Goal: Information Seeking & Learning: Learn about a topic

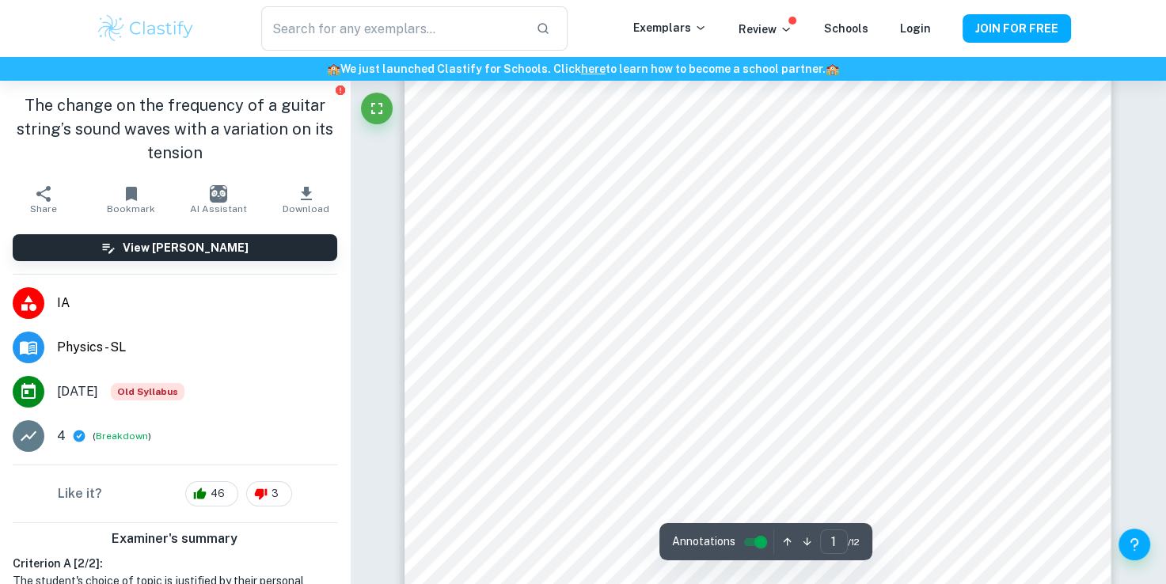
scroll to position [132, 0]
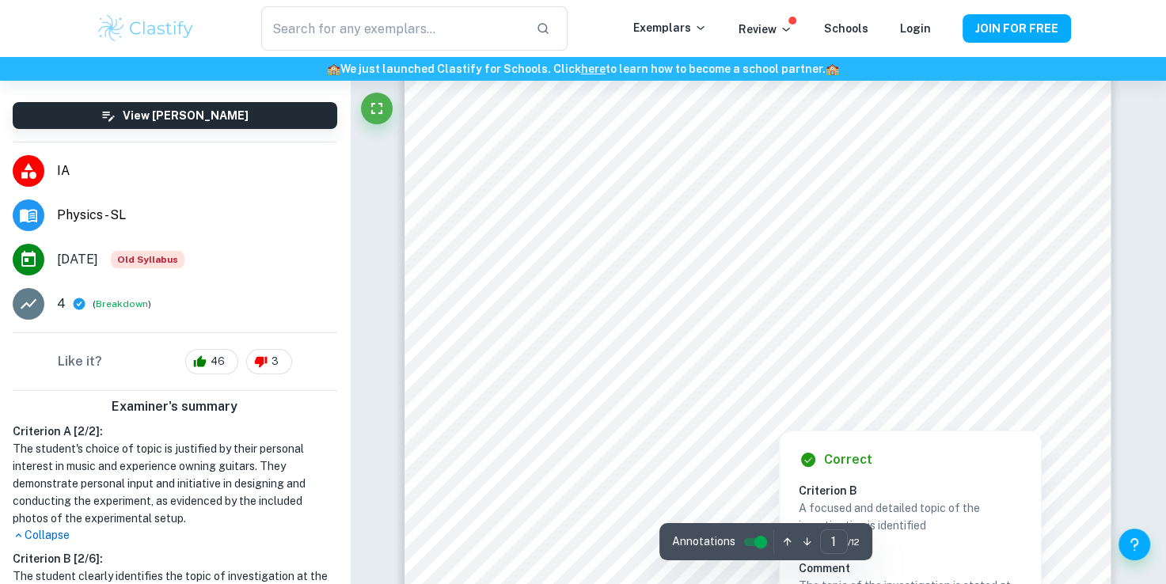
click at [590, 354] on div at bounding box center [779, 376] width 498 height 49
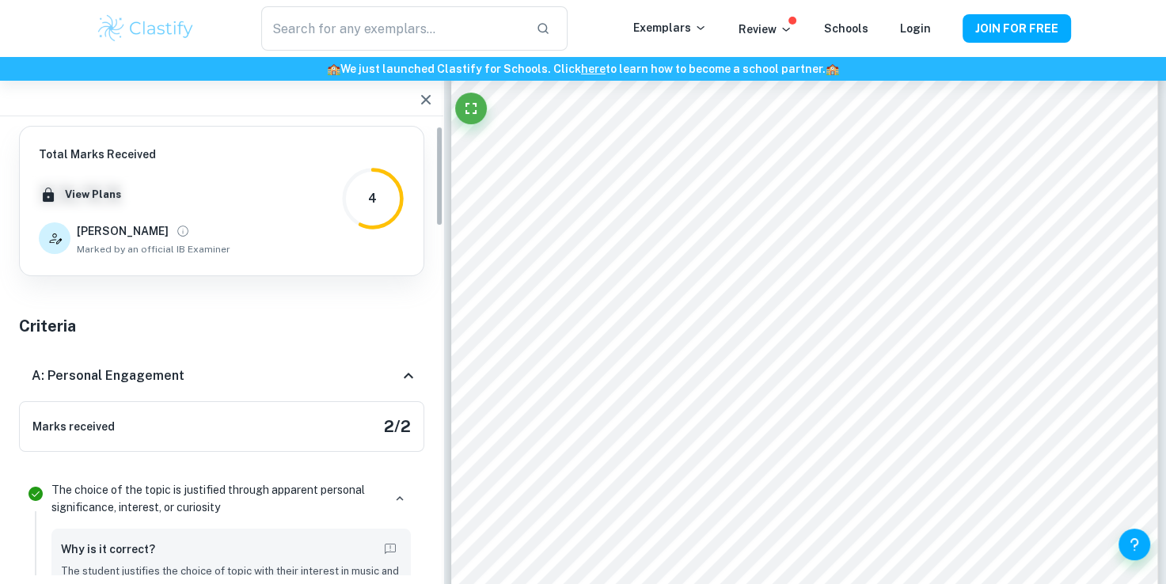
scroll to position [0, 0]
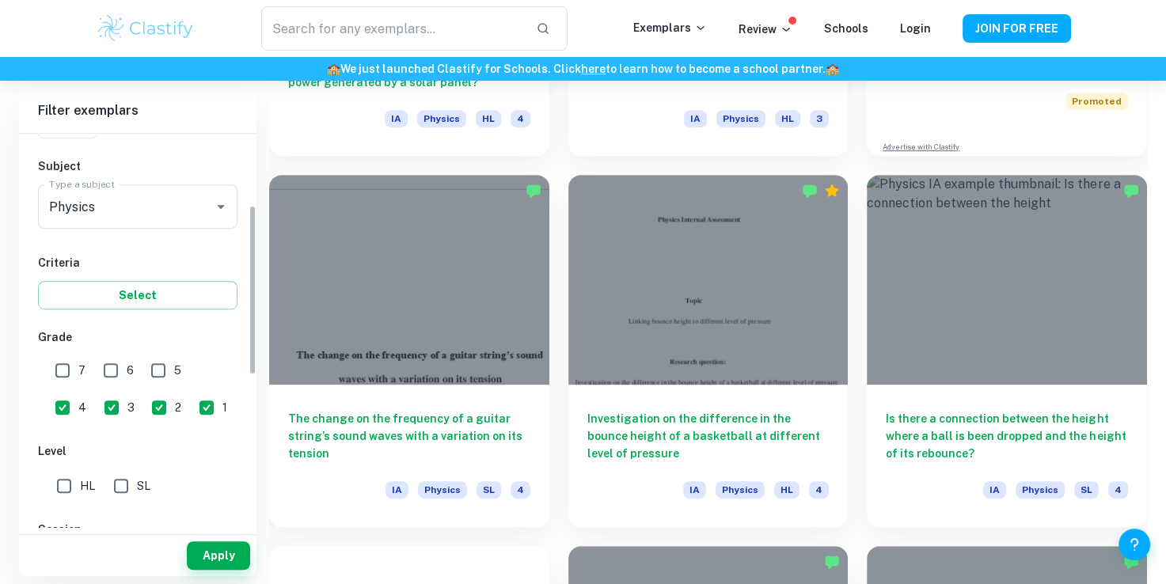
scroll to position [165, 0]
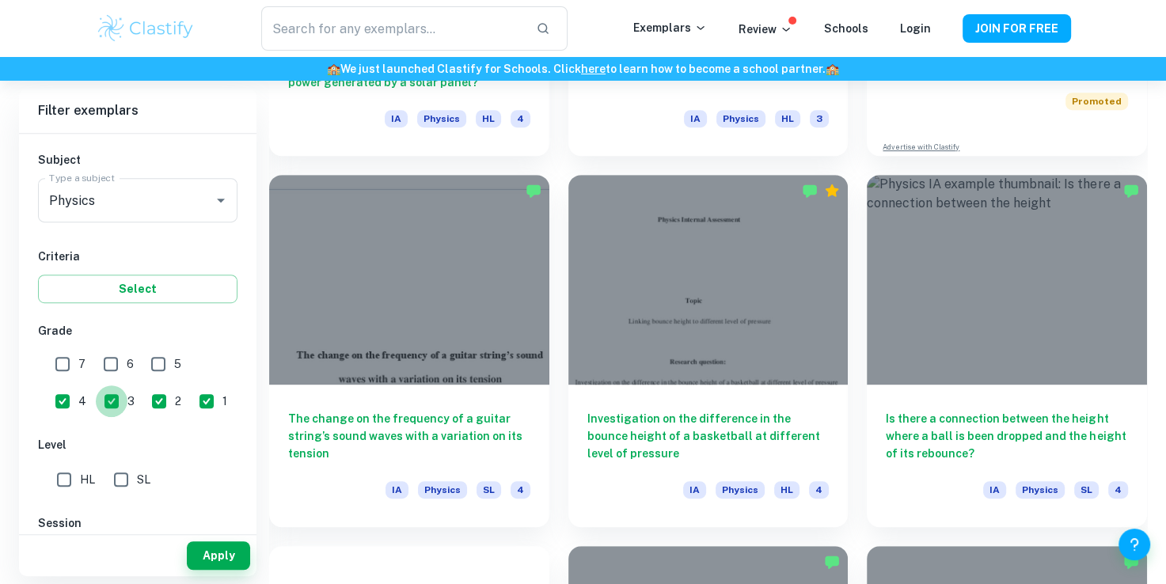
click at [96, 399] on input "3" at bounding box center [112, 401] width 32 height 32
checkbox input "false"
click at [78, 385] on input "4" at bounding box center [63, 401] width 32 height 32
checkbox input "false"
click at [218, 555] on button "Apply" at bounding box center [218, 555] width 63 height 28
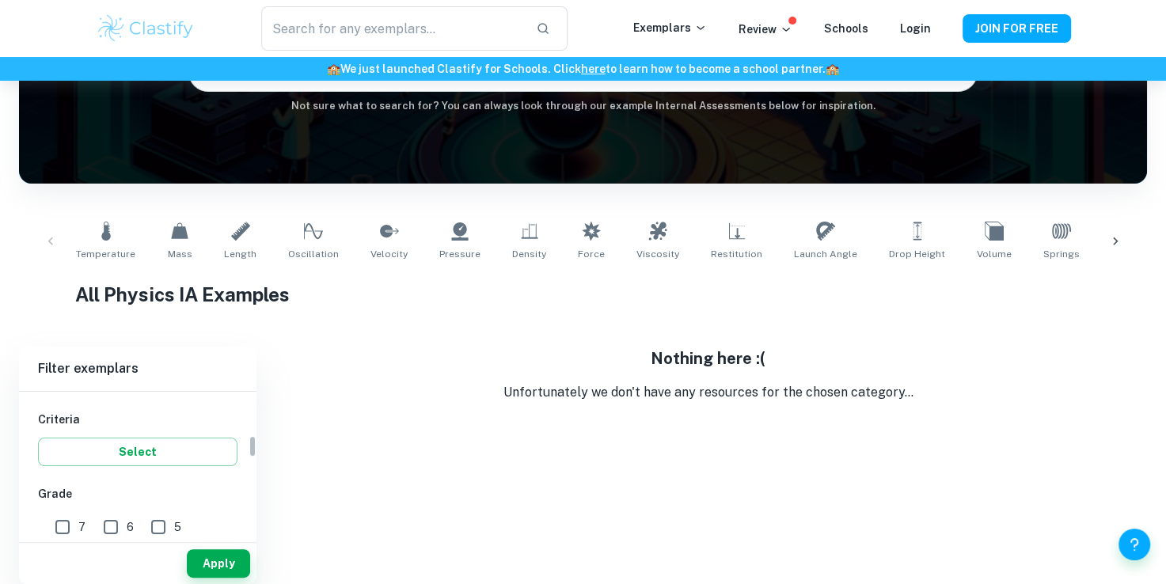
scroll to position [367, 0]
click at [96, 448] on input "3" at bounding box center [112, 457] width 32 height 32
checkbox input "true"
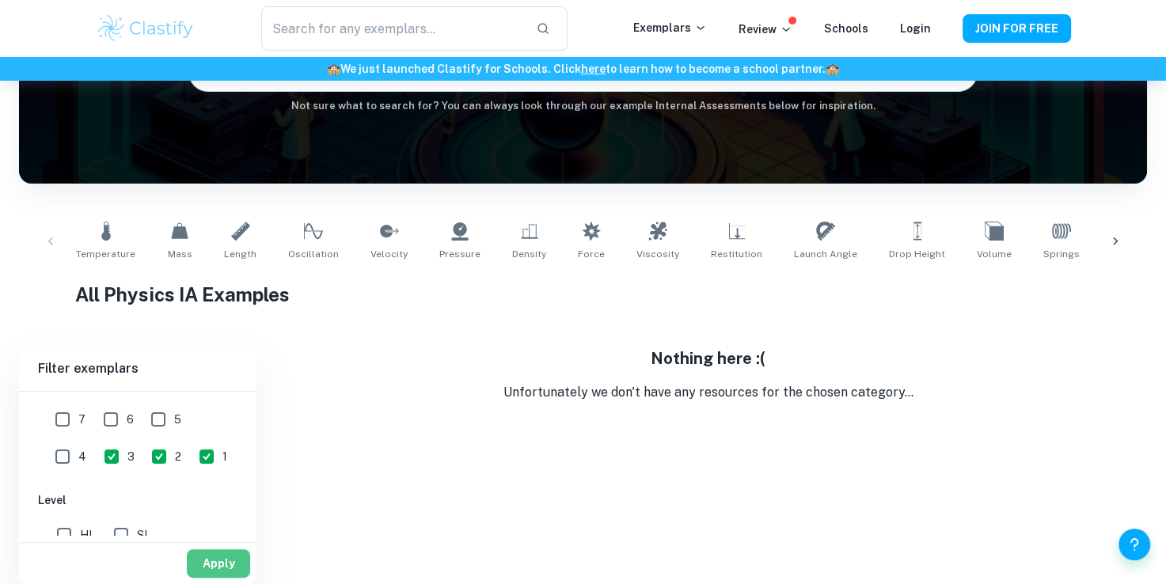
click at [217, 555] on button "Apply" at bounding box center [218, 563] width 63 height 28
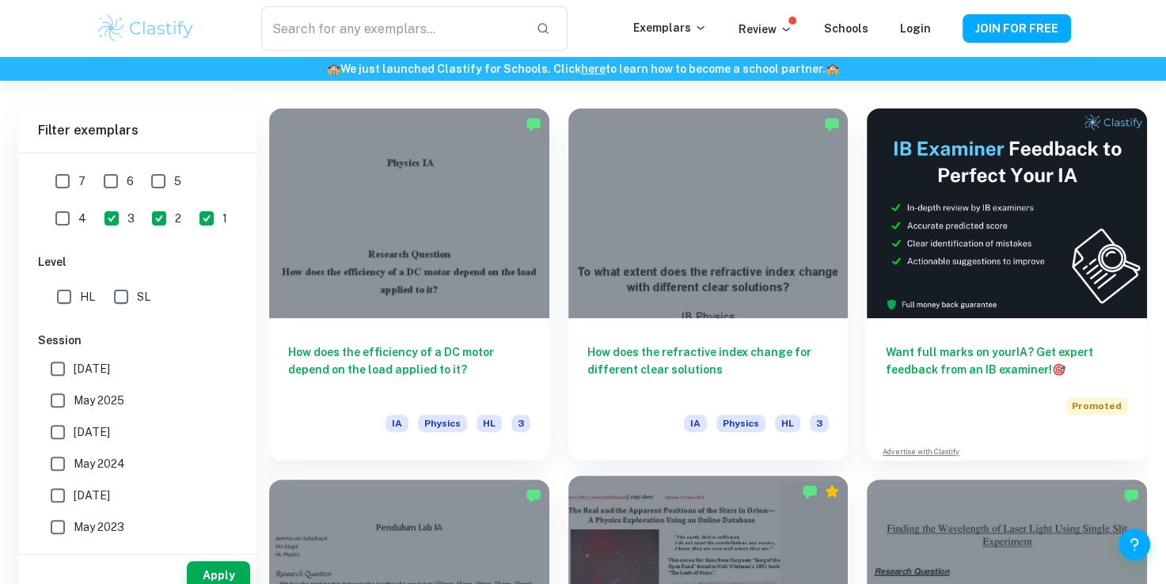
scroll to position [348, 0]
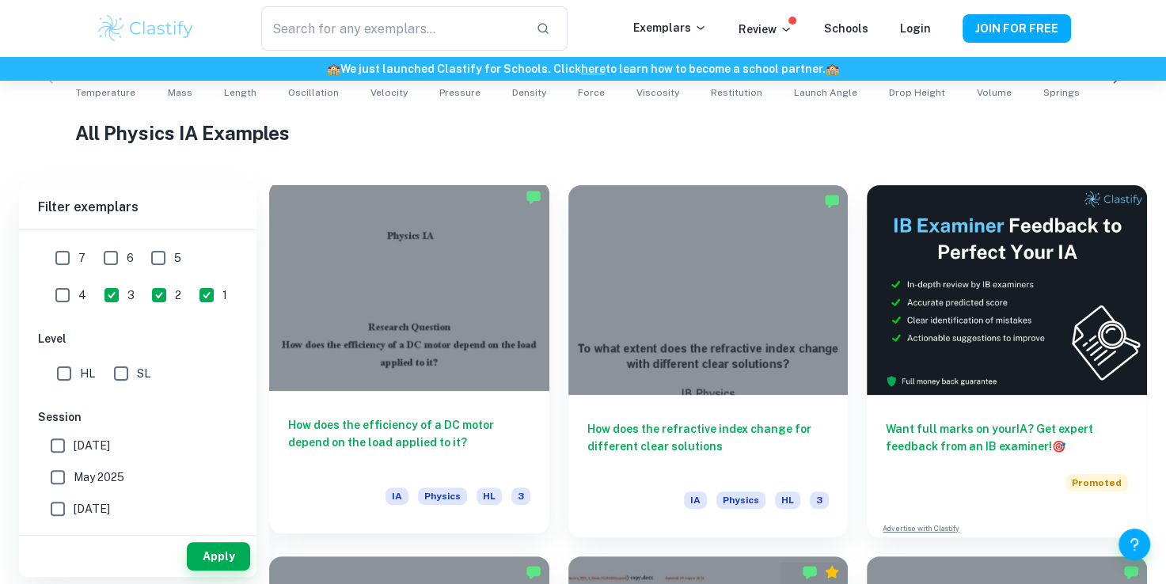
click at [423, 373] on div at bounding box center [409, 286] width 280 height 210
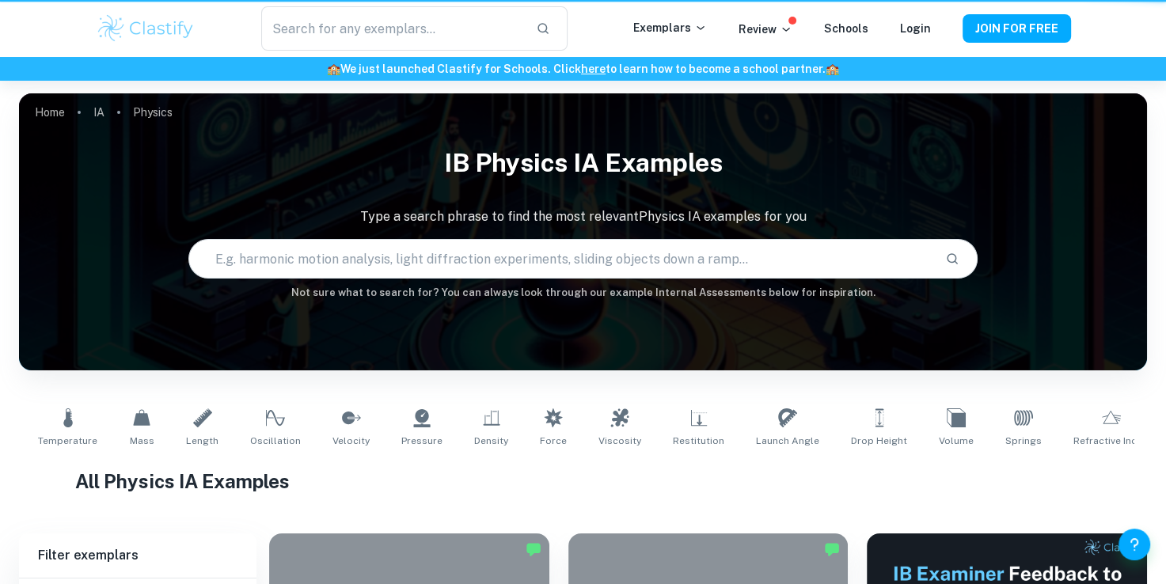
scroll to position [348, 0]
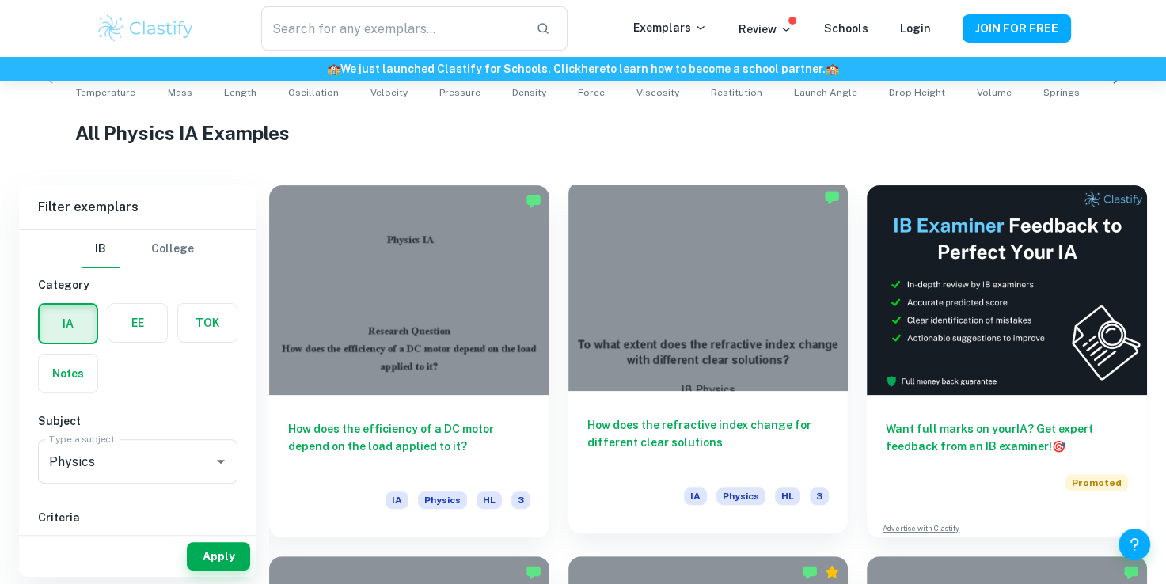
click at [684, 443] on h6 "How does the refractive index change for different clear solutions" at bounding box center [708, 442] width 242 height 52
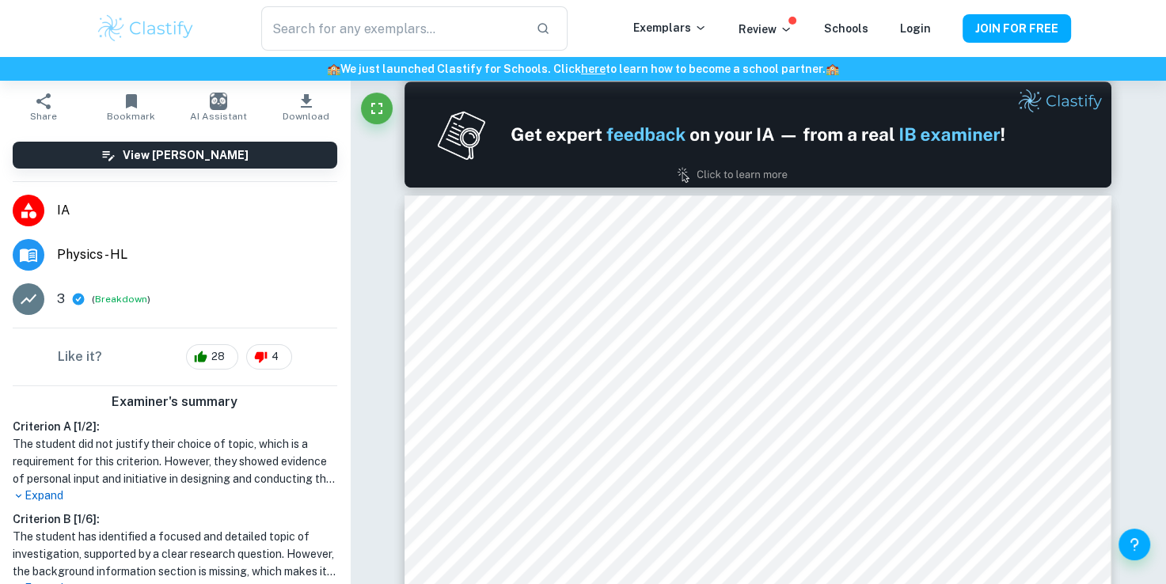
scroll to position [70, 0]
click at [30, 492] on p "Expand" at bounding box center [175, 495] width 324 height 17
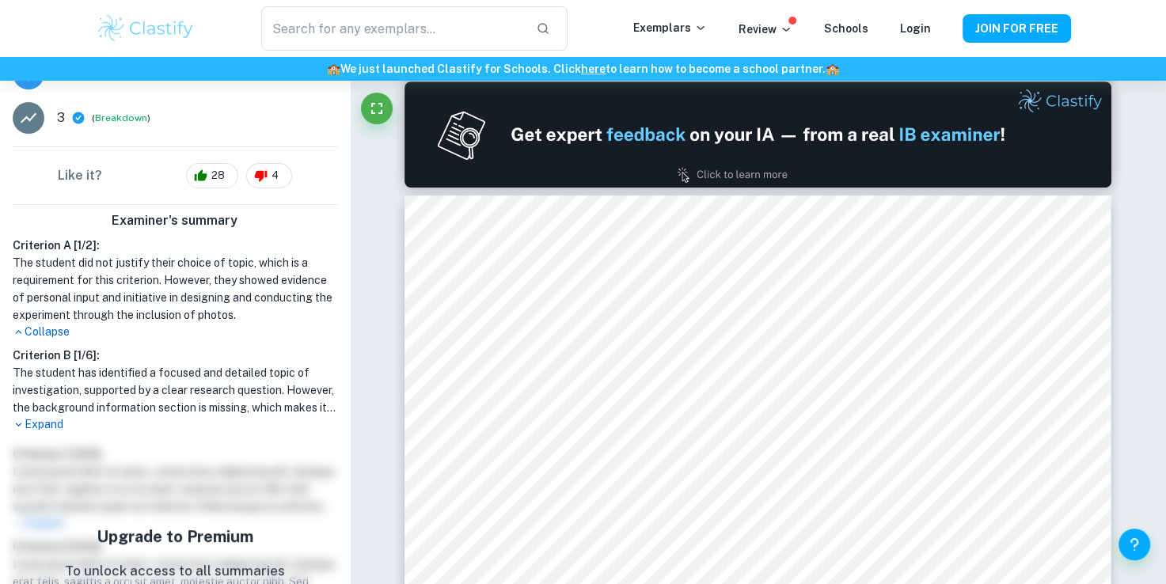
scroll to position [261, 0]
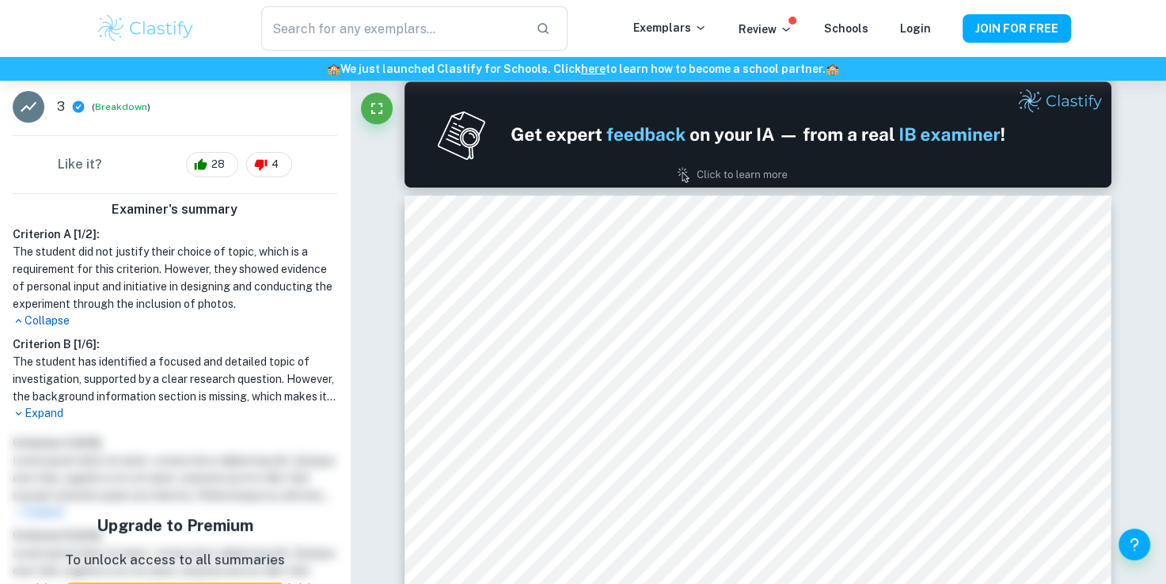
click at [44, 408] on p "Expand" at bounding box center [175, 413] width 324 height 17
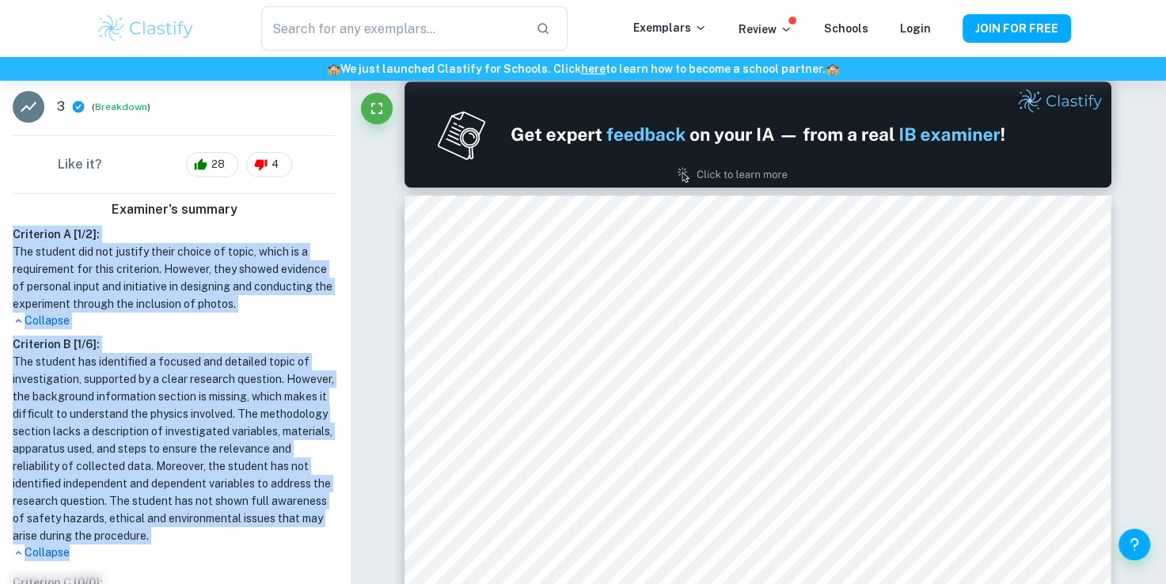
drag, startPoint x: 13, startPoint y: 236, endPoint x: 104, endPoint y: 559, distance: 336.4
click at [104, 559] on div "Criterion A [ 1 / 2 ]: The student did not justify their choice of topic, which…" at bounding box center [174, 394] width 337 height 336
copy div "Criterion A [ 1 / 2 ]: The student did not justify their choice of topic, which…"
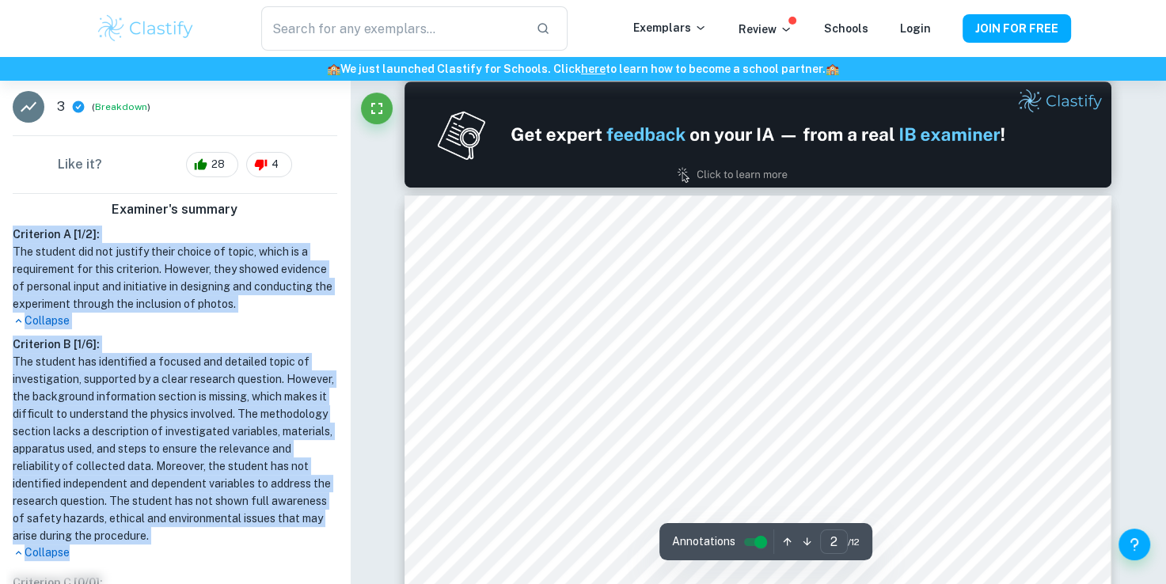
type input "1"
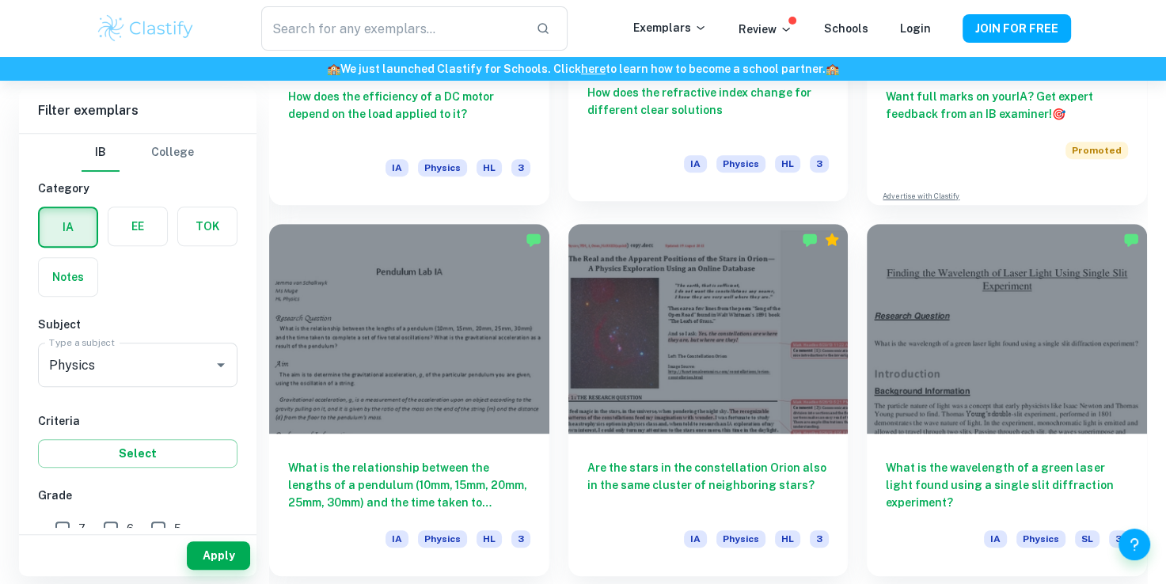
scroll to position [681, 0]
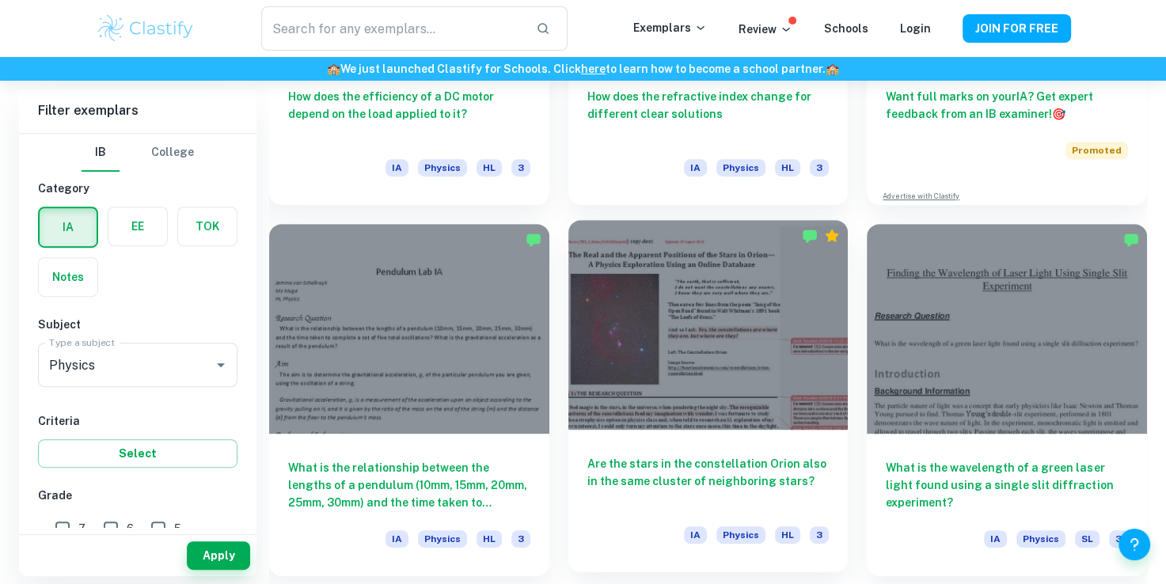
click at [678, 423] on div at bounding box center [708, 325] width 280 height 210
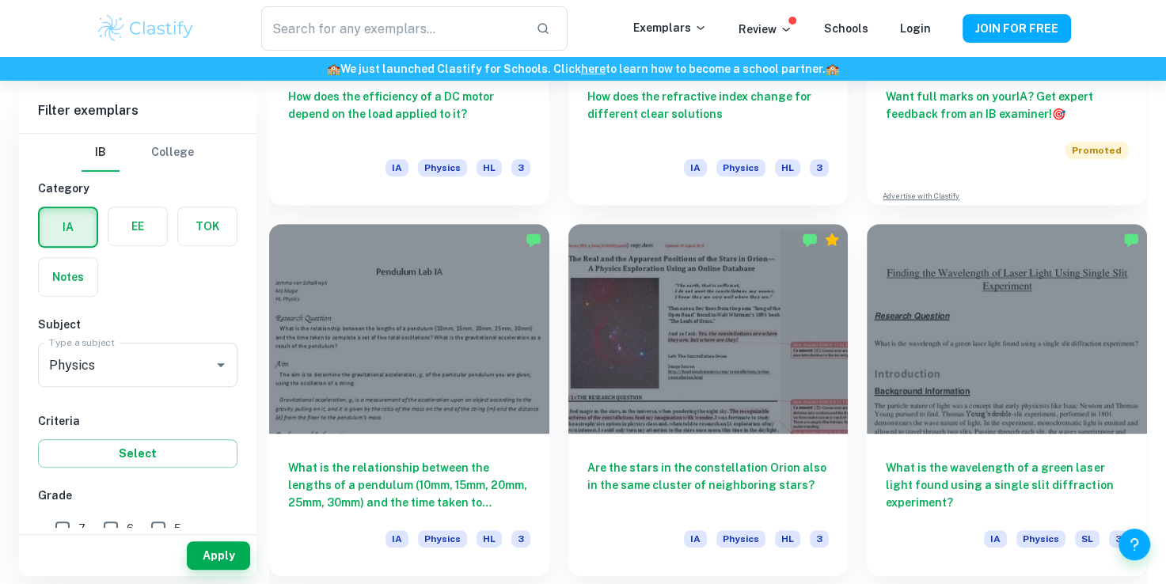
scroll to position [817, 0]
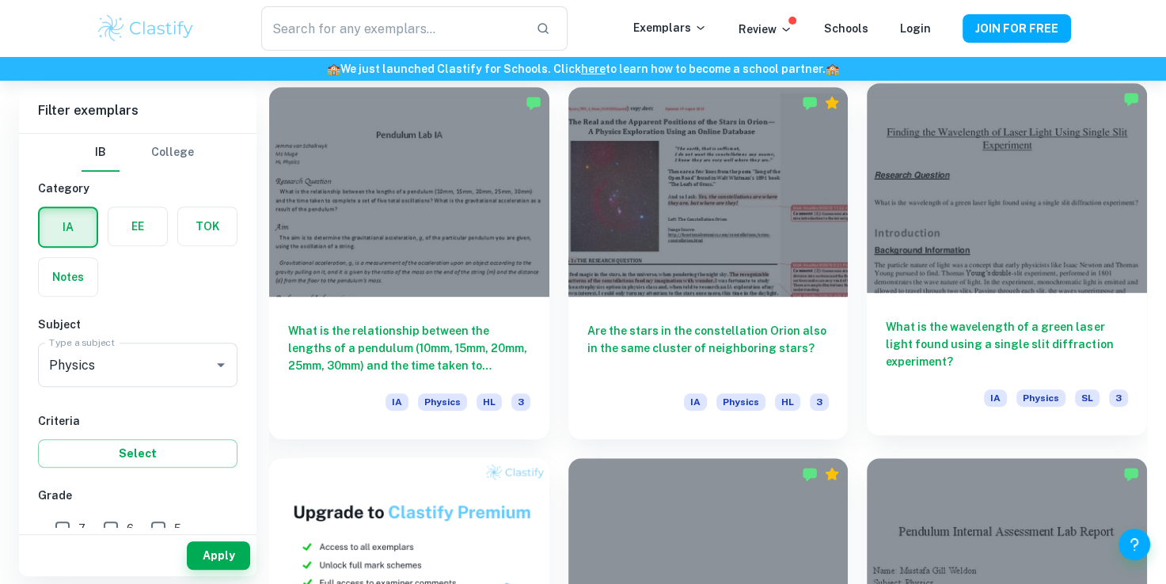
click at [897, 322] on h6 "What is the wavelength of a green laser light found using a single slit diffrac…" at bounding box center [1006, 344] width 242 height 52
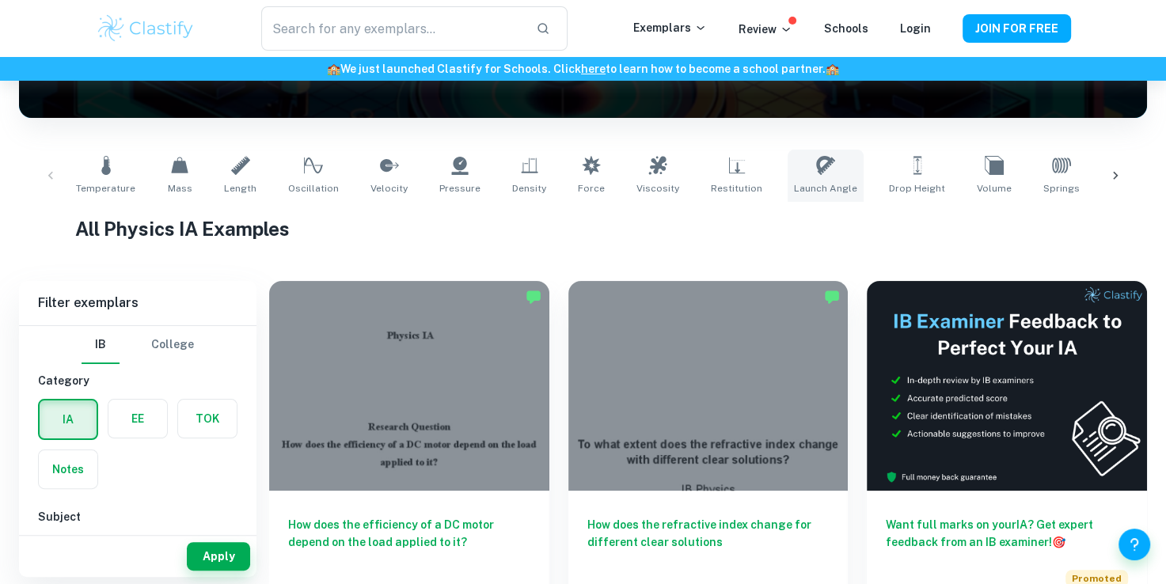
scroll to position [253, 0]
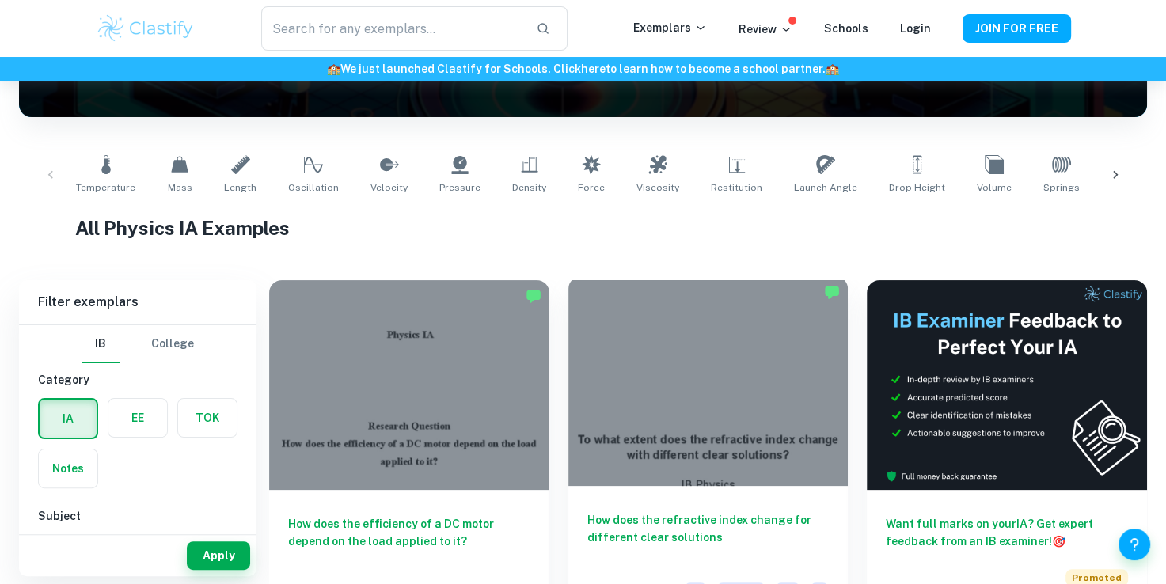
click at [794, 416] on div at bounding box center [708, 381] width 280 height 210
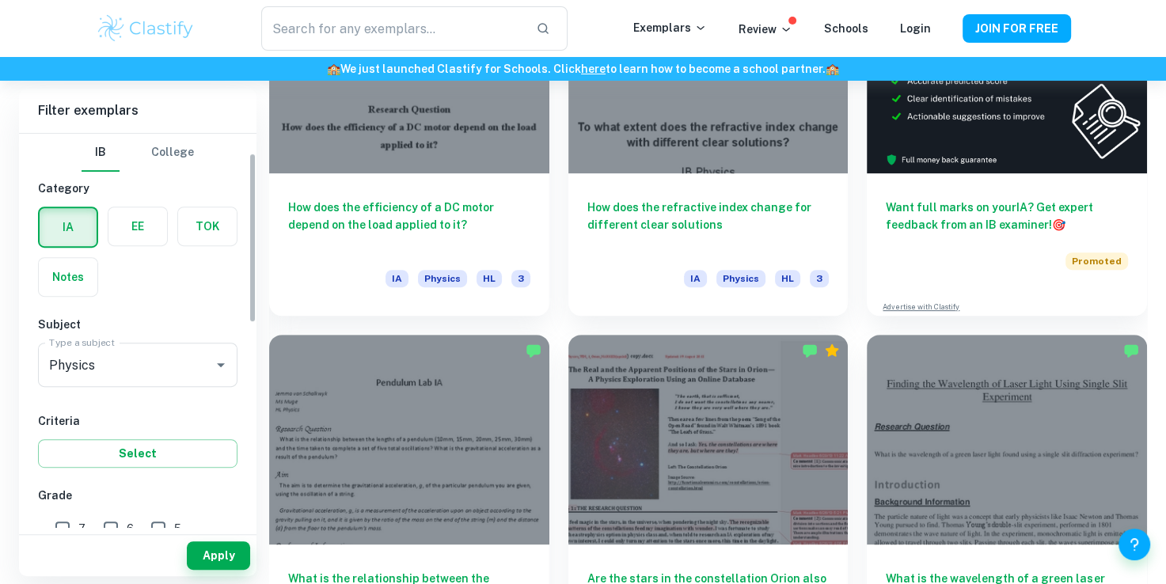
scroll to position [180, 0]
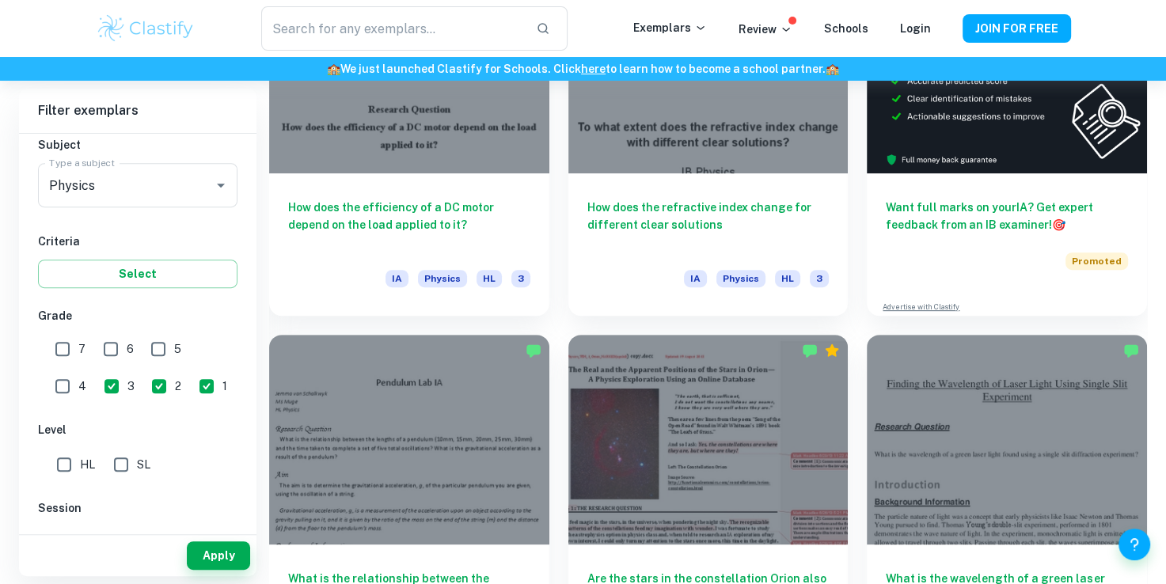
click at [112, 462] on input "SL" at bounding box center [121, 465] width 32 height 32
checkbox input "true"
click at [206, 555] on button "Apply" at bounding box center [218, 555] width 63 height 28
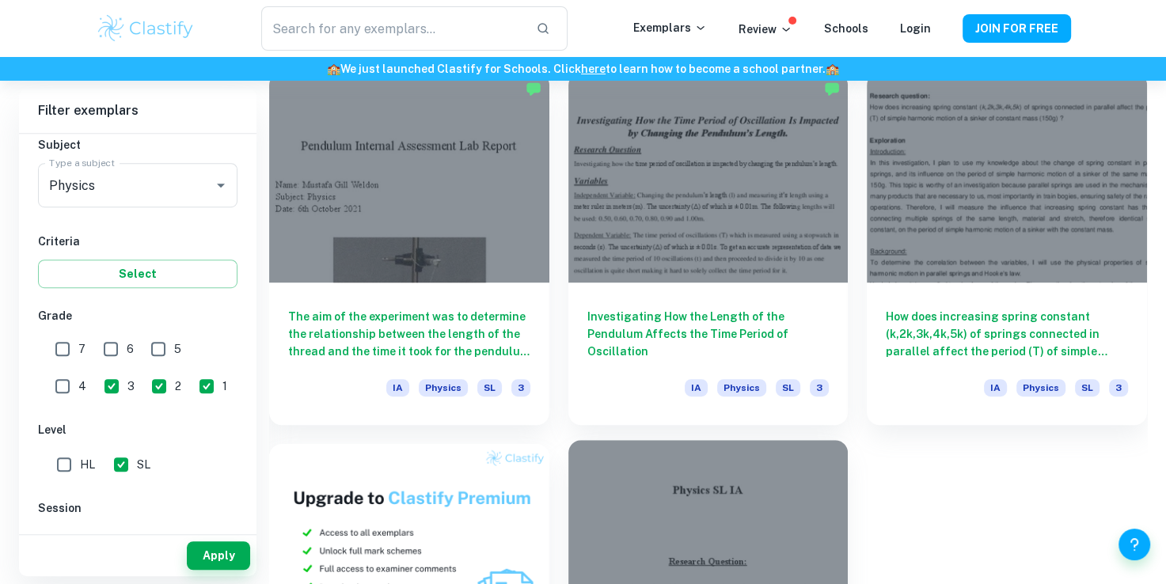
scroll to position [832, 0]
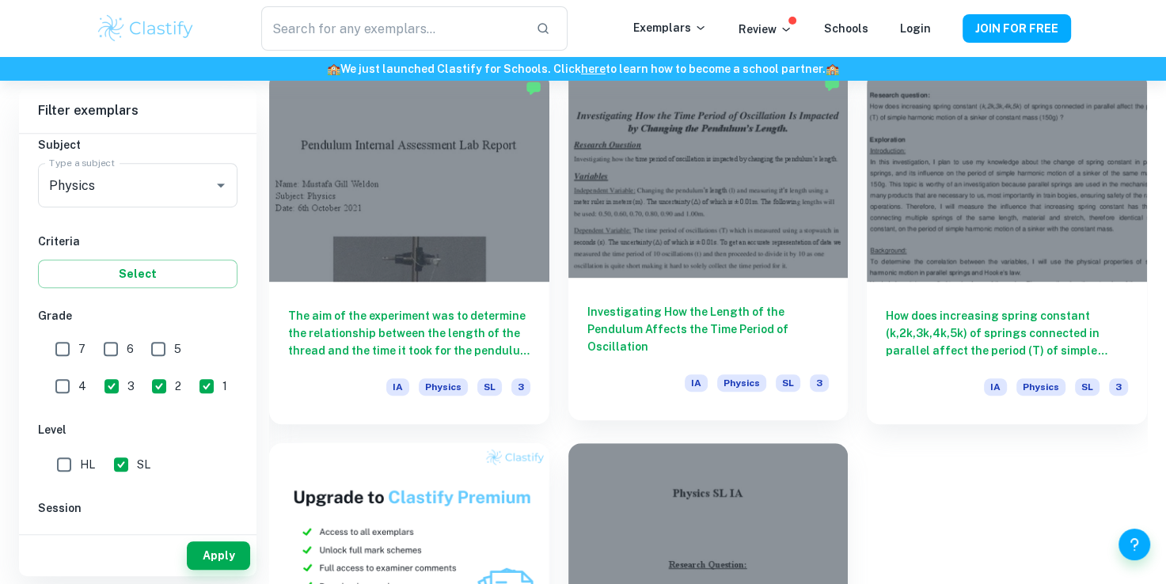
click at [718, 354] on h6 "Investigating How the Length of the Pendulum Affects the Time Period of Oscilla…" at bounding box center [708, 329] width 242 height 52
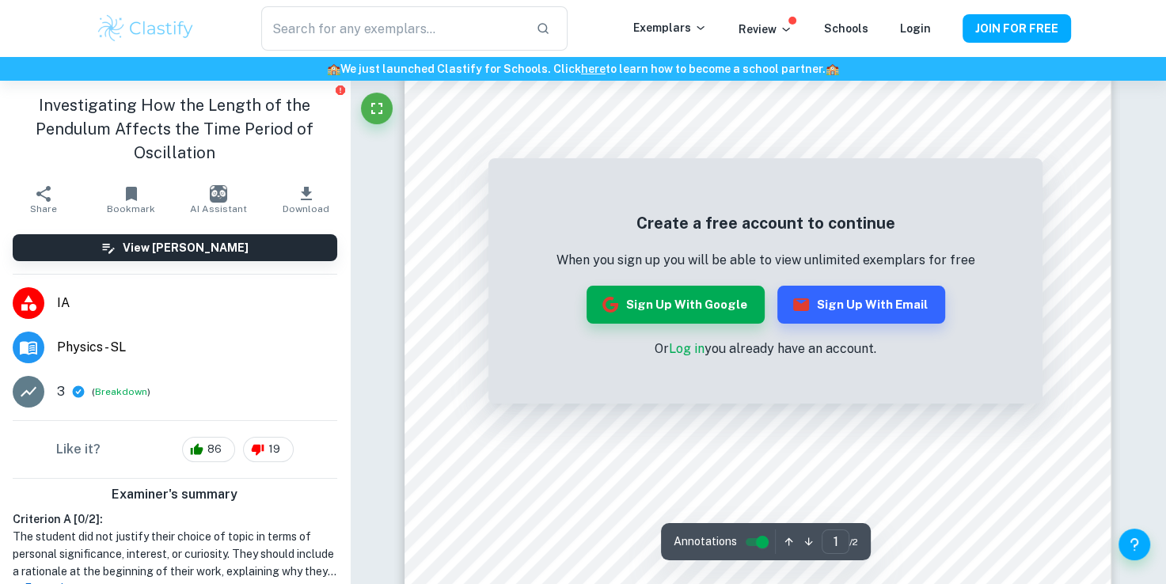
scroll to position [54, 0]
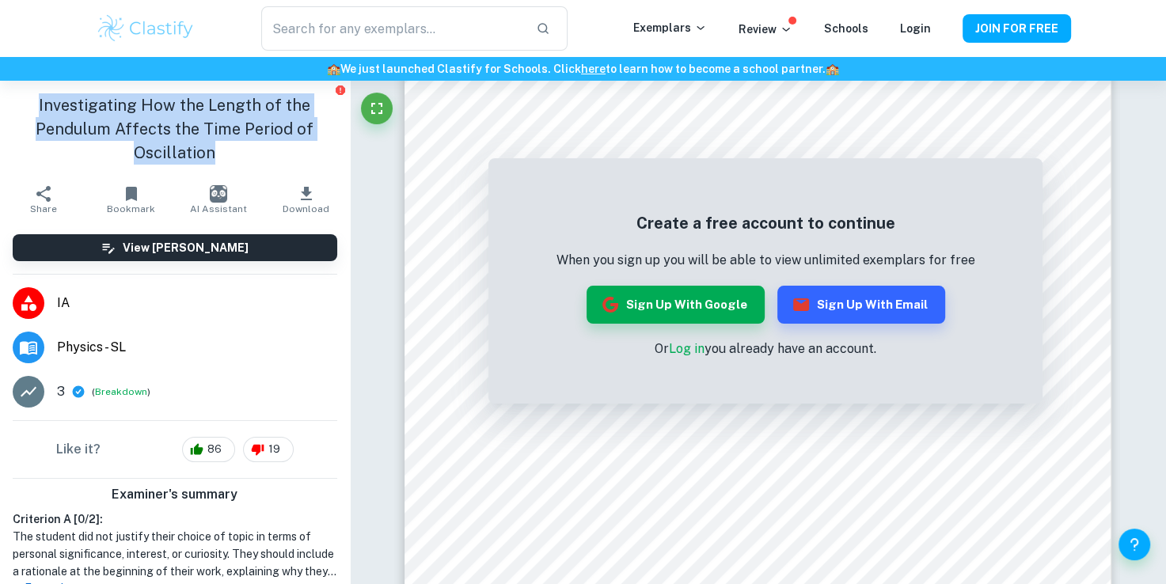
drag, startPoint x: 35, startPoint y: 104, endPoint x: 207, endPoint y: 165, distance: 182.2
click at [207, 165] on div "Investigating How the Length of the Pendulum Affects the Time Period of Oscilla…" at bounding box center [175, 129] width 350 height 97
copy h1 "Investigating How the Length of the Pendulum Affects the Time Period of Oscilla…"
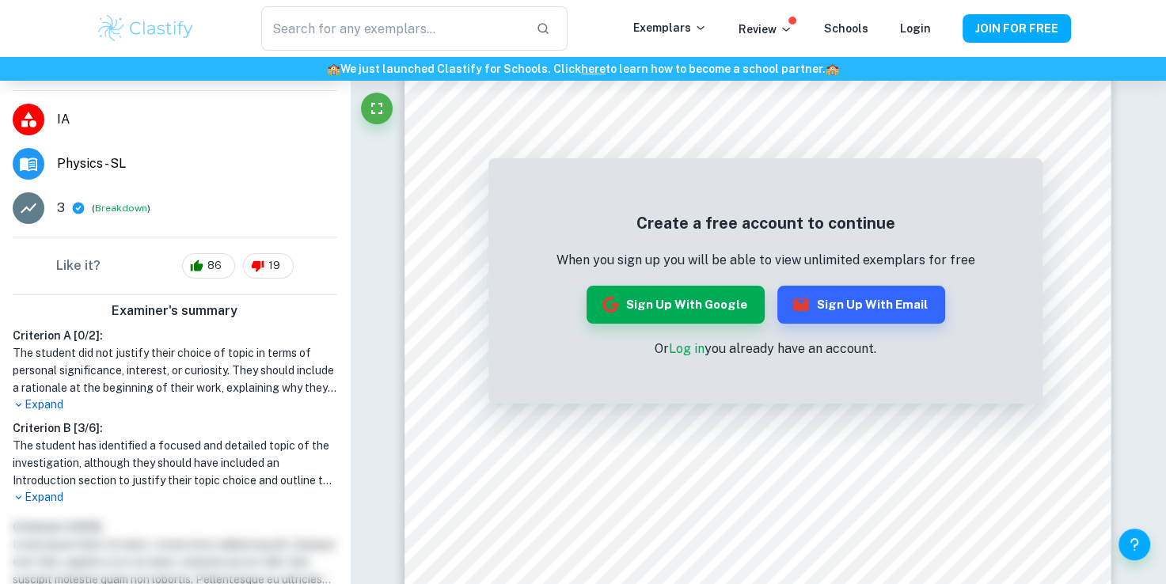
scroll to position [275, 0]
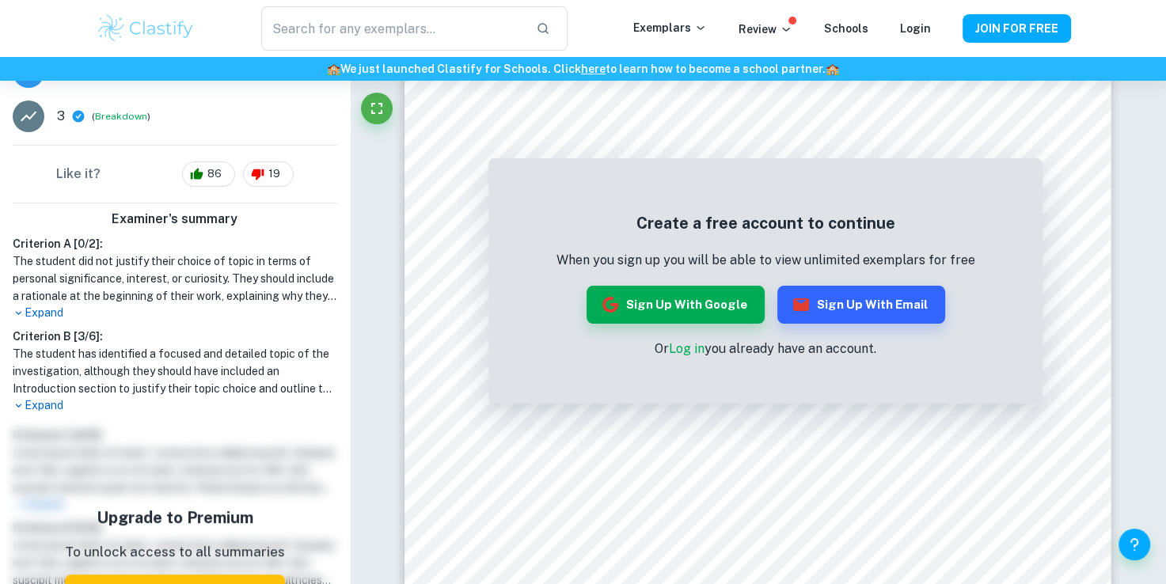
click at [61, 404] on p "Expand" at bounding box center [175, 405] width 324 height 17
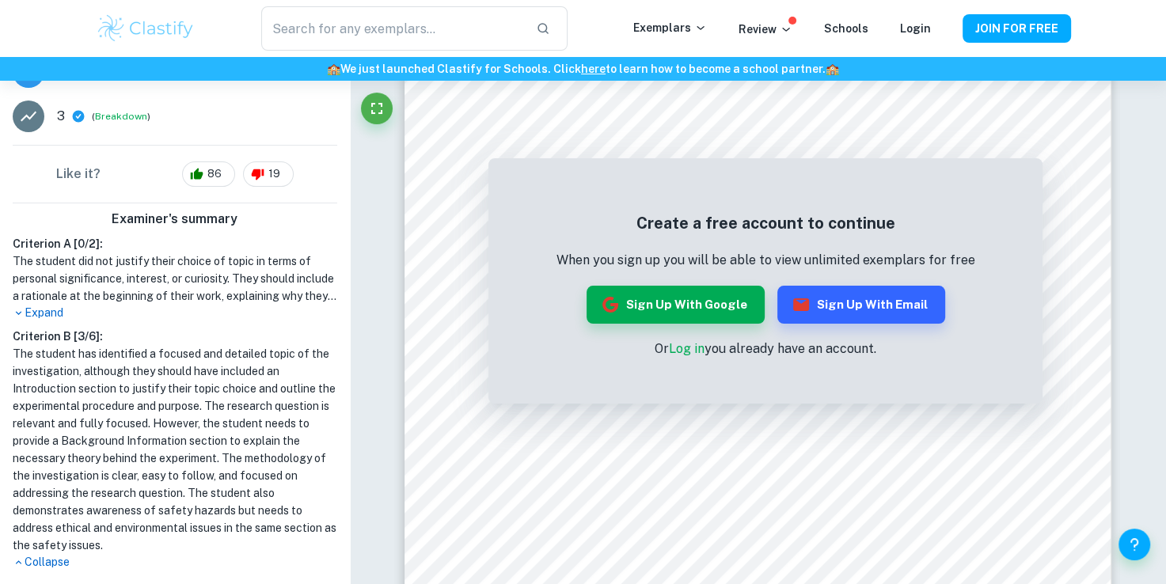
click at [44, 316] on p "Expand" at bounding box center [175, 313] width 324 height 17
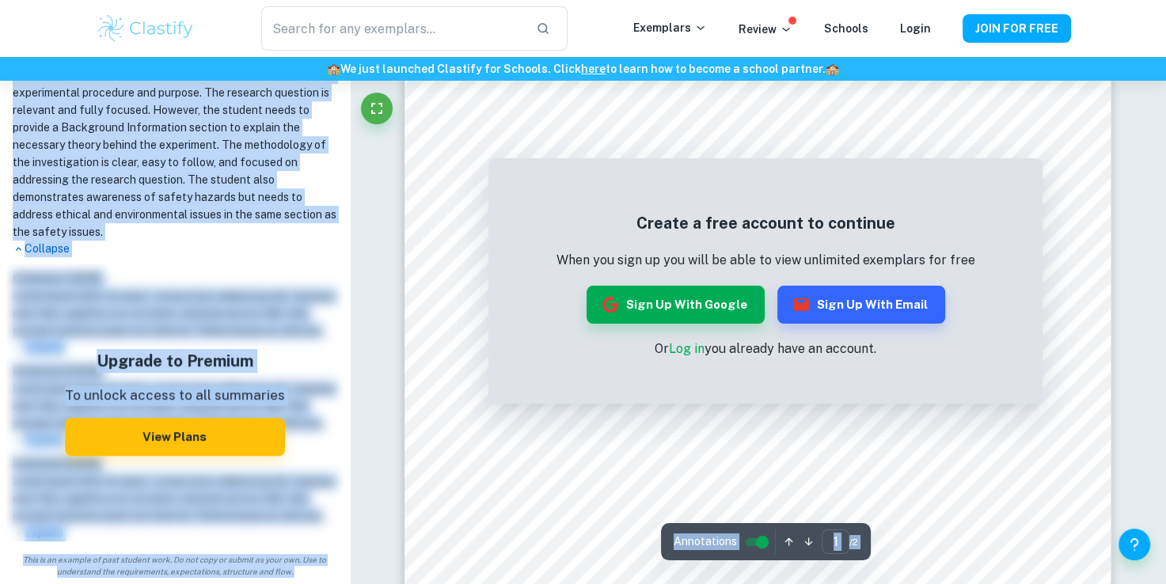
scroll to position [421, 0]
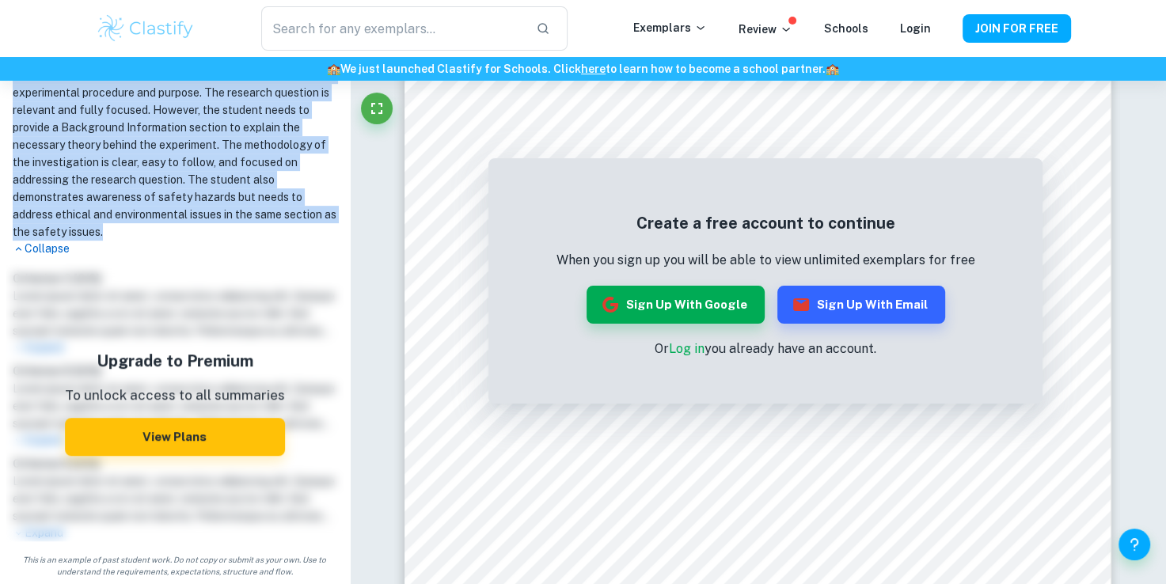
drag, startPoint x: 13, startPoint y: 244, endPoint x: 173, endPoint y: 239, distance: 160.7
click at [173, 239] on div "Criterion A [ 0 / 2 ]: The student did not justify their choice of topic in ter…" at bounding box center [174, 28] width 337 height 457
copy div "Criterion A [ 0 / 2 ]: The student did not justify their choice of topic in ter…"
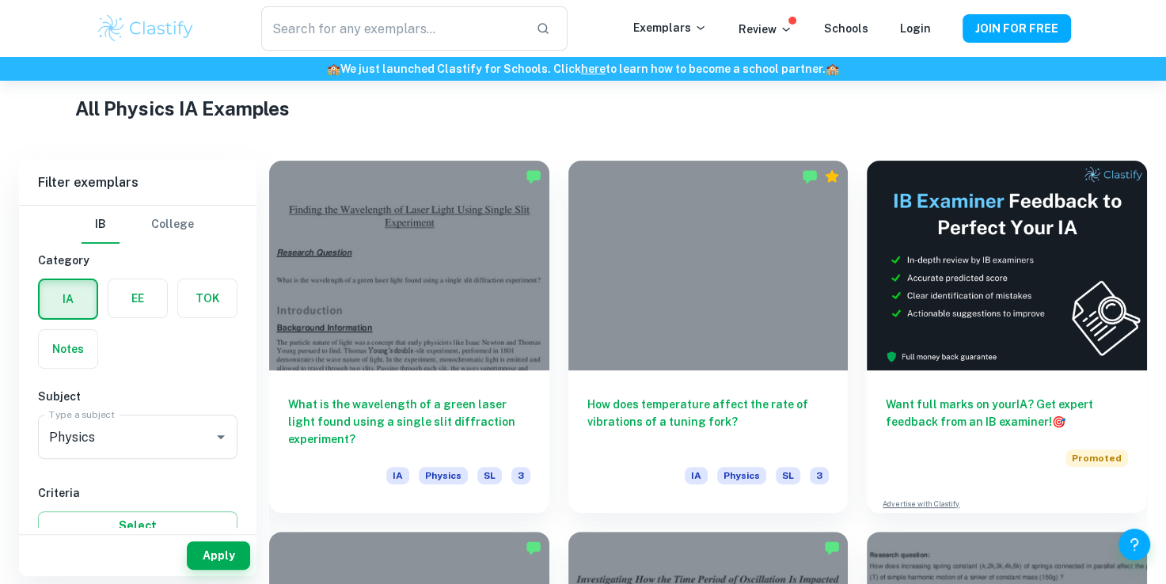
scroll to position [372, 0]
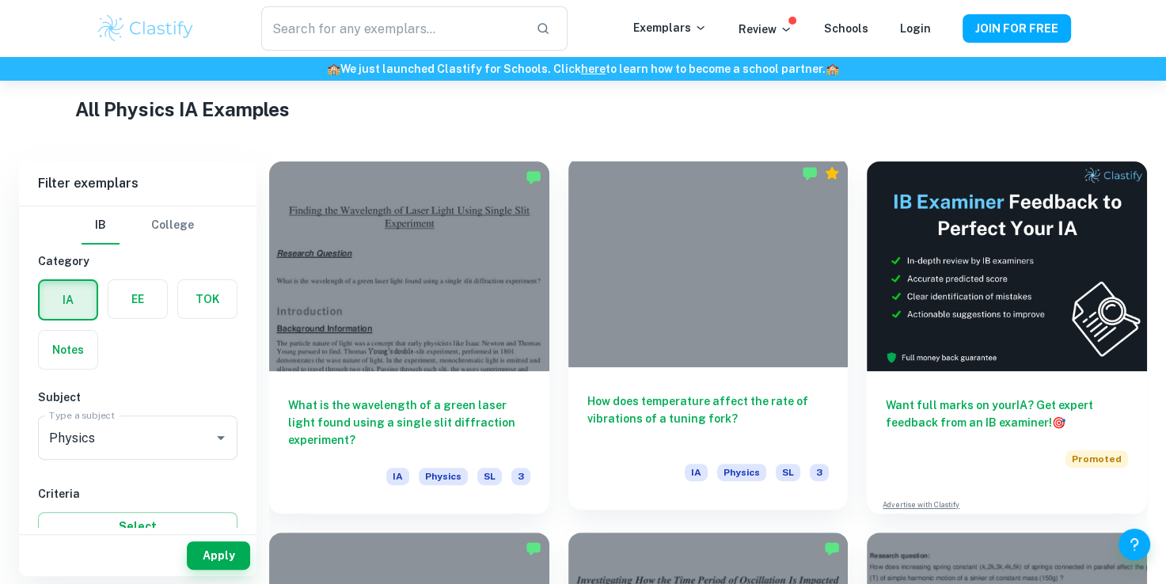
click at [696, 403] on h6 "How does temperature affect the rate of vibrations of a tuning fork?" at bounding box center [708, 418] width 242 height 52
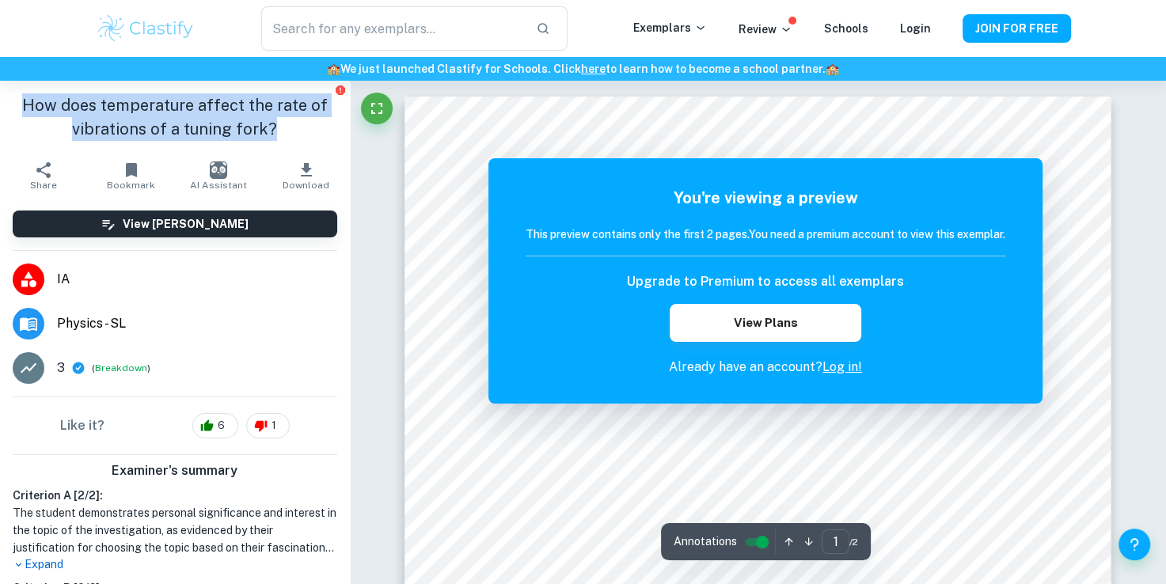
drag, startPoint x: 22, startPoint y: 104, endPoint x: 263, endPoint y: 138, distance: 242.9
click at [263, 138] on h1 "How does temperature affect the rate of vibrations of a tuning fork?" at bounding box center [175, 116] width 324 height 47
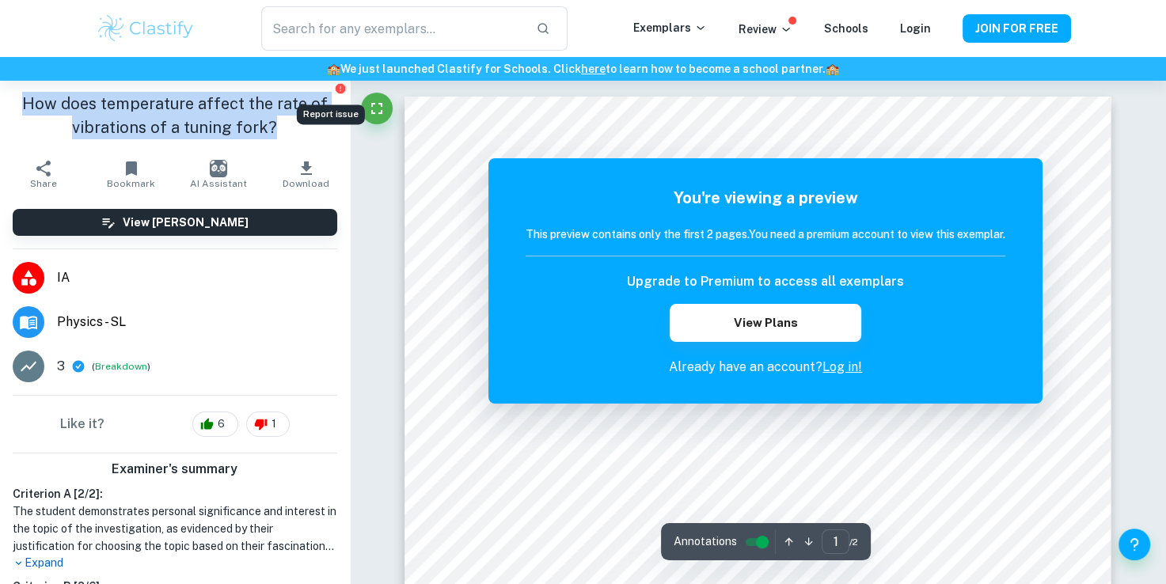
click at [336, 89] on icon "Report issue" at bounding box center [340, 88] width 9 height 9
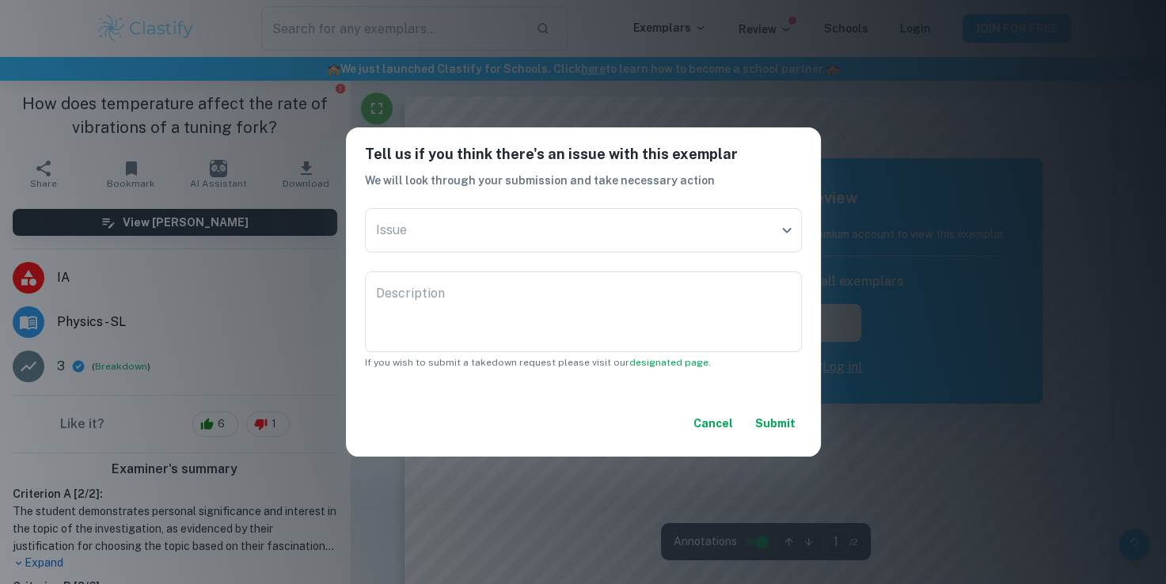
click at [718, 430] on button "Cancel" at bounding box center [713, 423] width 52 height 28
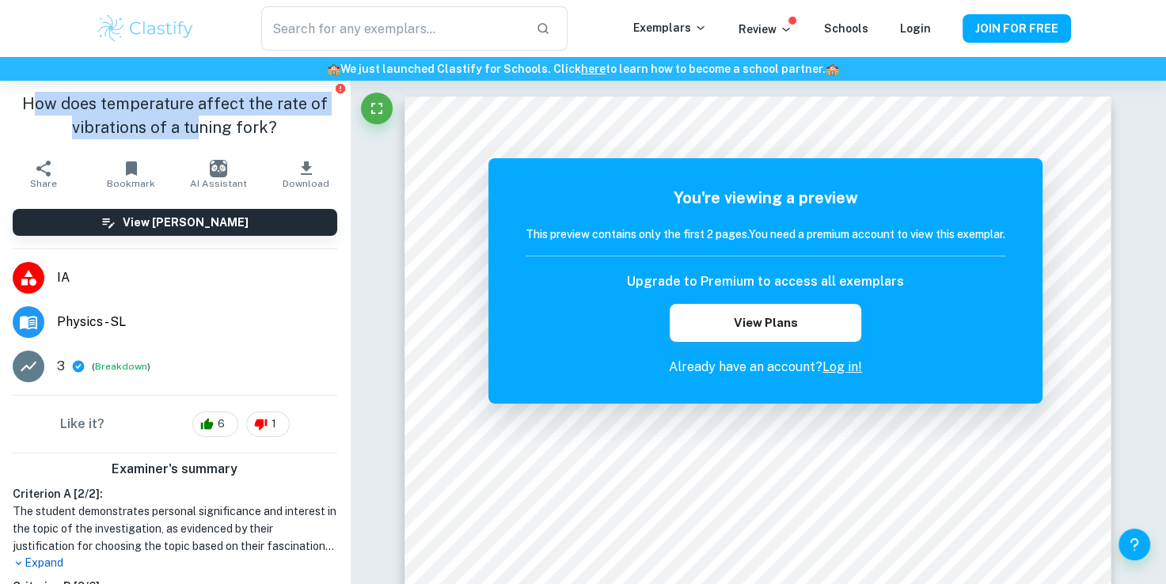
drag, startPoint x: 28, startPoint y: 105, endPoint x: 191, endPoint y: 144, distance: 167.6
click at [191, 144] on div "How does temperature affect the rate of vibrations of a tuning fork?" at bounding box center [175, 115] width 350 height 73
drag, startPoint x: 26, startPoint y: 102, endPoint x: 275, endPoint y: 151, distance: 254.0
click at [275, 151] on aside "How does temperature affect the rate of vibrations of a tuning fork? Share Book…" at bounding box center [175, 332] width 350 height 503
copy aside "How does temperature affect the rate of vibrations of a tuning fork? Share Book…"
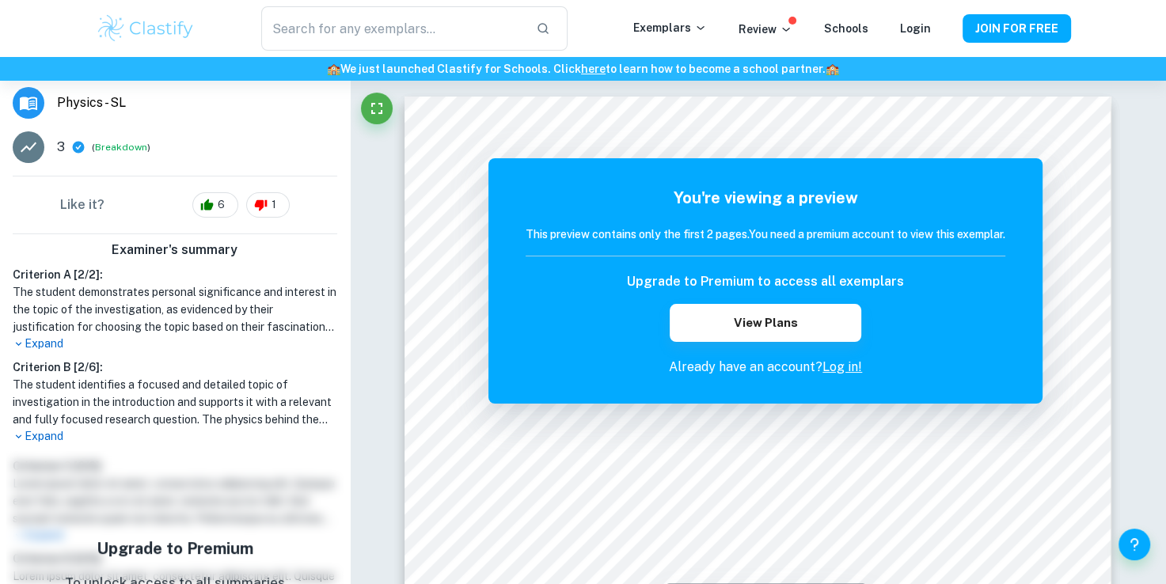
scroll to position [222, 0]
click at [38, 336] on p "Expand" at bounding box center [175, 343] width 324 height 17
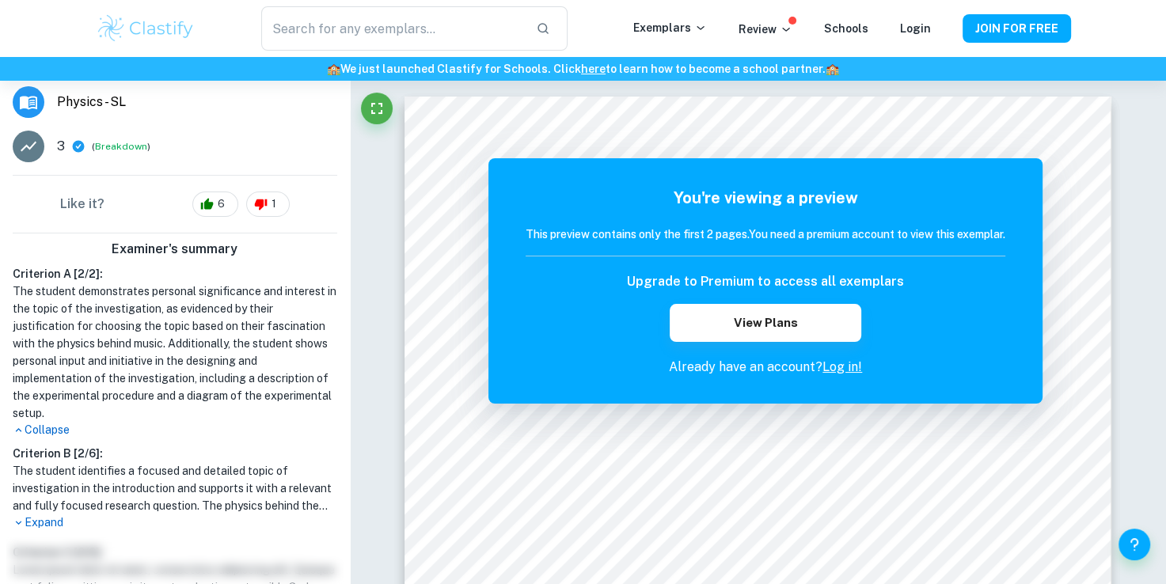
click at [54, 519] on p "Expand" at bounding box center [175, 522] width 324 height 17
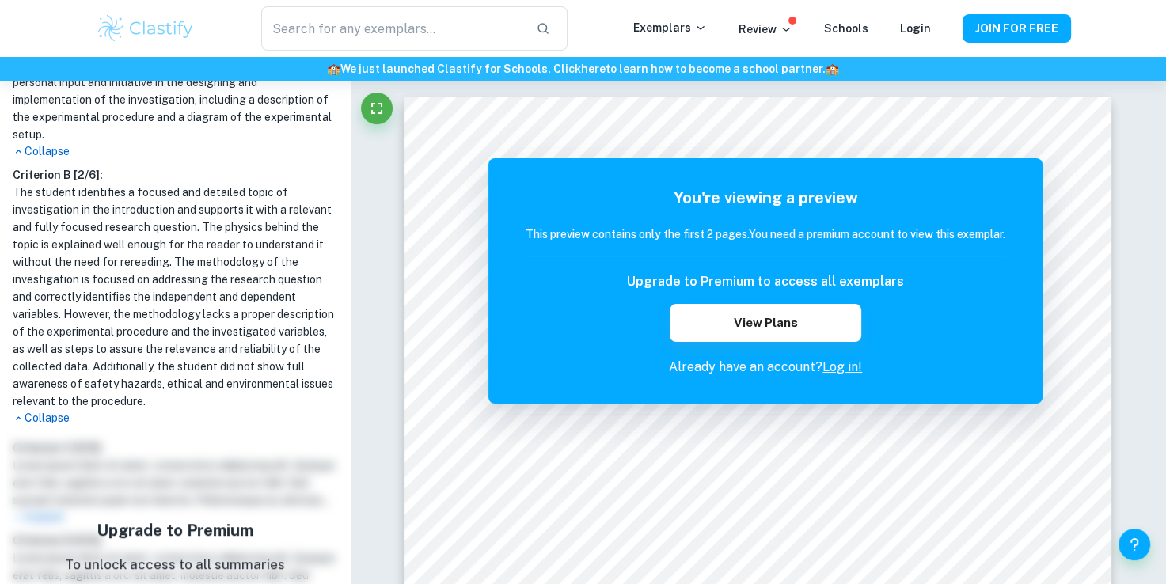
scroll to position [373, 0]
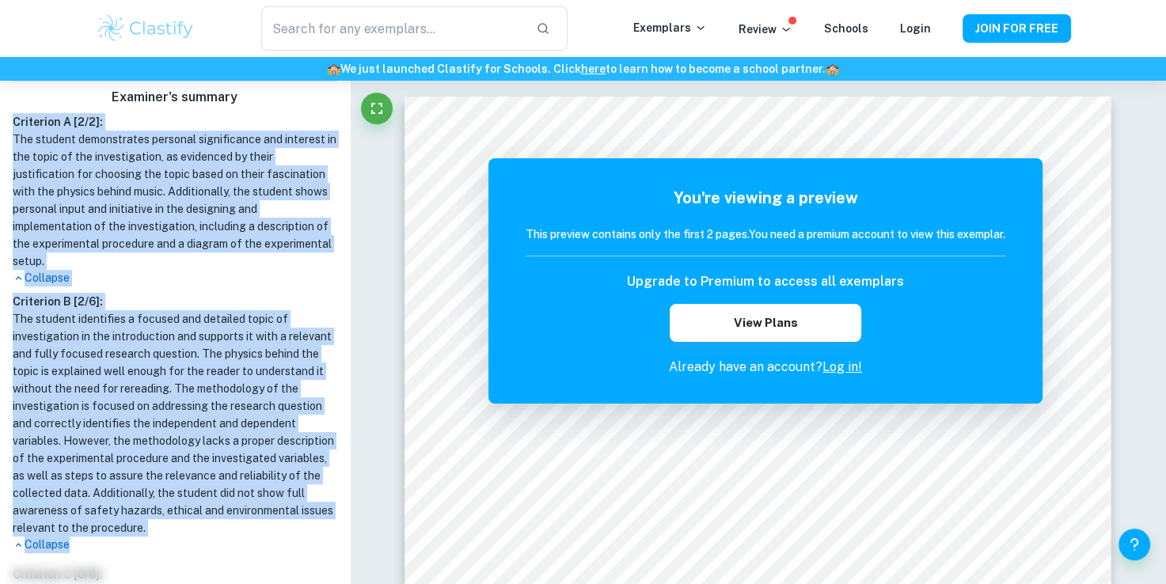
drag, startPoint x: 16, startPoint y: 123, endPoint x: 123, endPoint y: 570, distance: 459.8
click at [123, 570] on div "Examiner's summary Criterion A [ 2 / 2 ]: The student demonstrates personal sig…" at bounding box center [175, 463] width 350 height 762
copy div "Criterion A [ 2 / 2 ]: The student demonstrates personal significance and inter…"
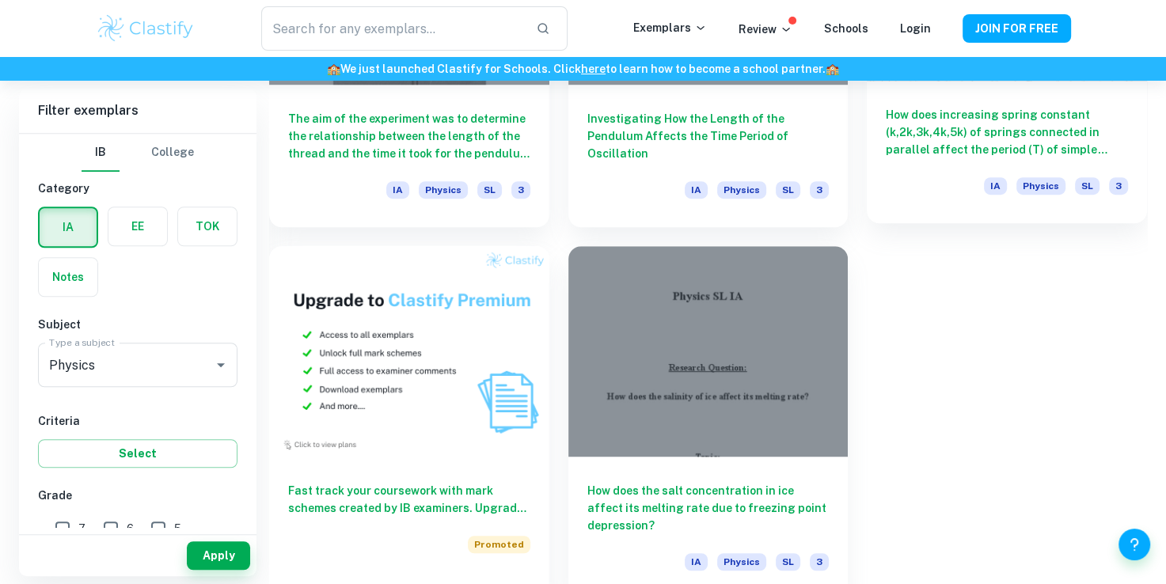
scroll to position [1044, 0]
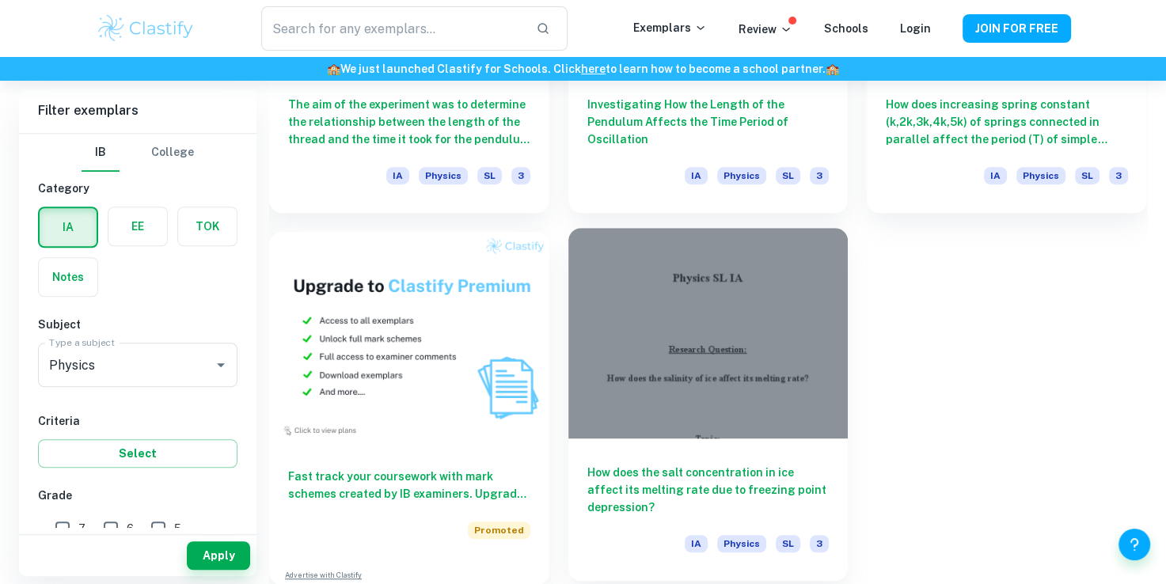
click at [673, 490] on h6 "How does the salt concentration in ice affect its melting rate due to freezing …" at bounding box center [708, 490] width 242 height 52
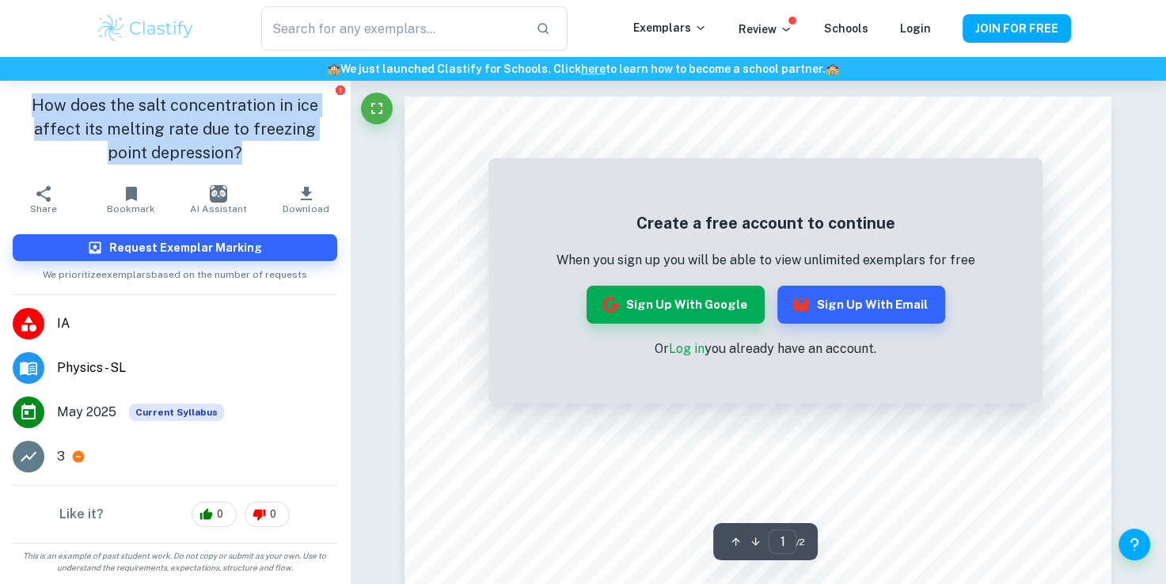
drag, startPoint x: 36, startPoint y: 100, endPoint x: 228, endPoint y: 170, distance: 204.8
click at [228, 170] on div "How does the salt concentration in ice affect its melting rate due to freezing …" at bounding box center [175, 129] width 350 height 97
copy h1 "How does the salt concentration in ice affect its melting rate due to freezing …"
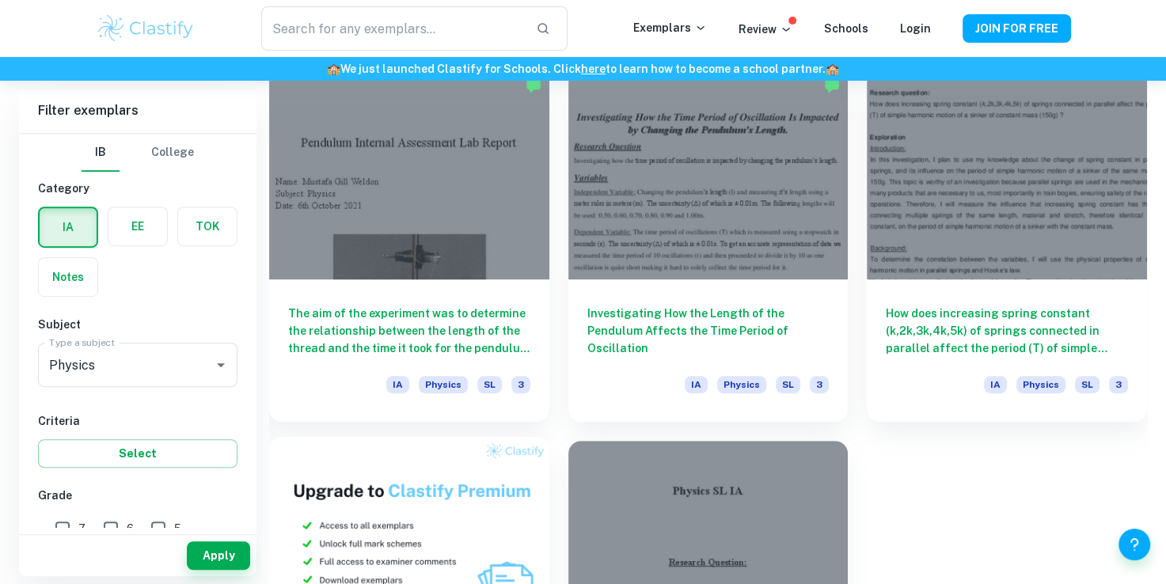
scroll to position [834, 0]
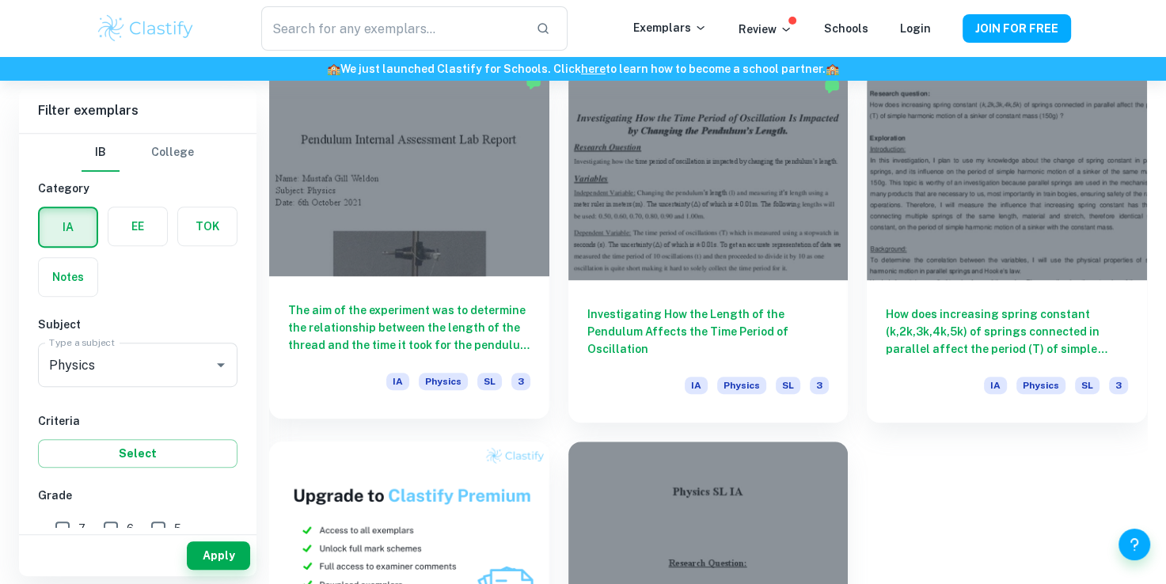
click at [487, 255] on div at bounding box center [409, 171] width 280 height 210
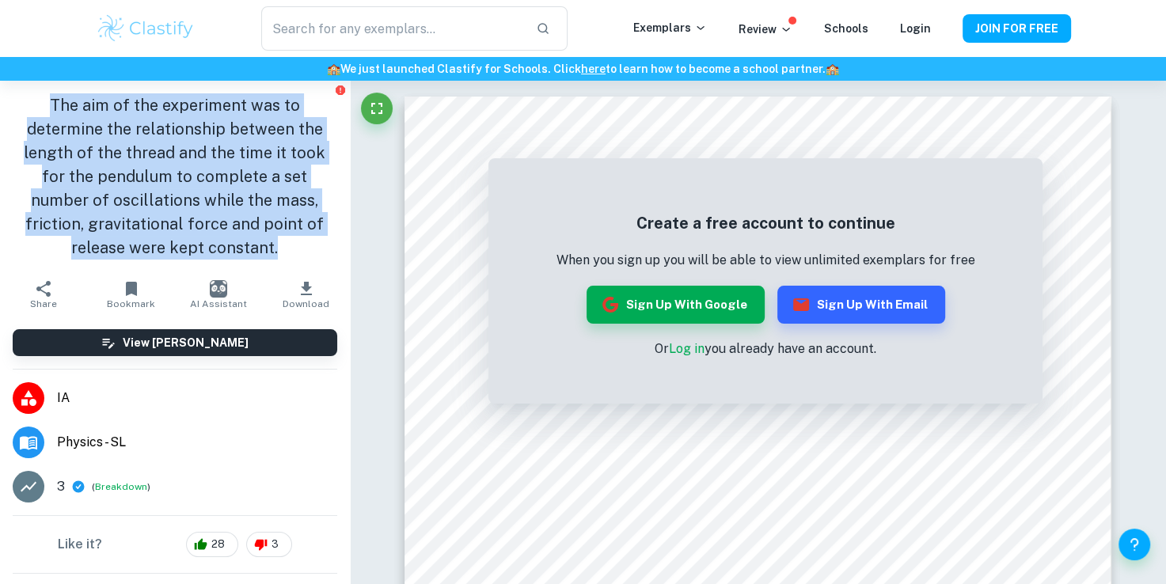
drag, startPoint x: 48, startPoint y: 104, endPoint x: 277, endPoint y: 242, distance: 266.9
click at [277, 242] on h1 "The aim of the experiment was to determine the relationship between the length …" at bounding box center [175, 176] width 324 height 166
copy h1 "The aim of the experiment was to determine the relationship between the length …"
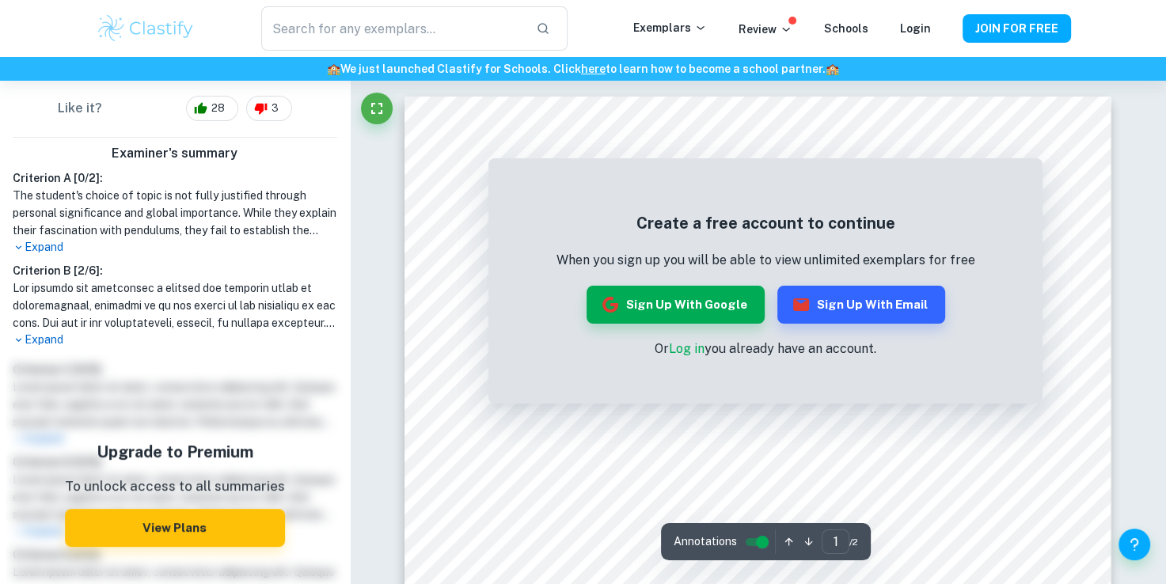
scroll to position [465, 0]
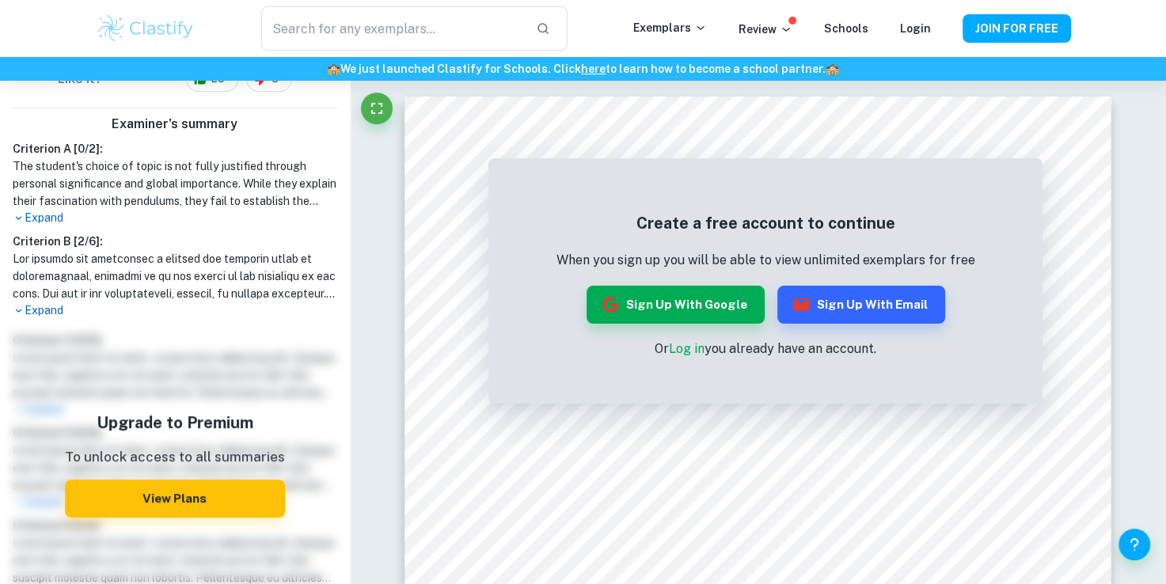
click at [59, 218] on p "Expand" at bounding box center [175, 218] width 324 height 17
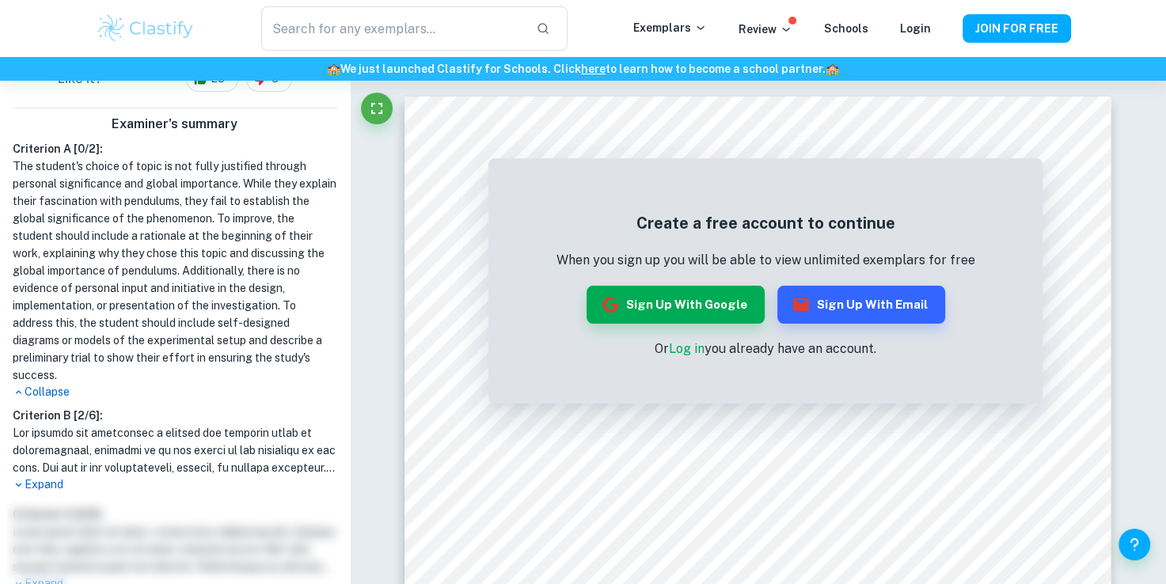
scroll to position [571, 0]
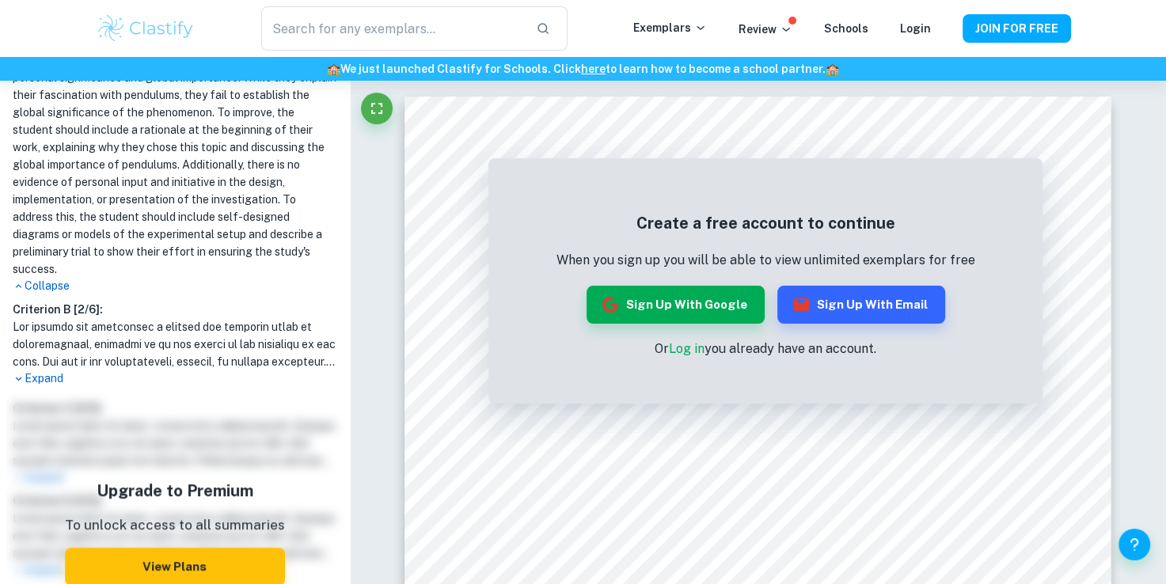
click at [47, 384] on p "Expand" at bounding box center [175, 378] width 324 height 17
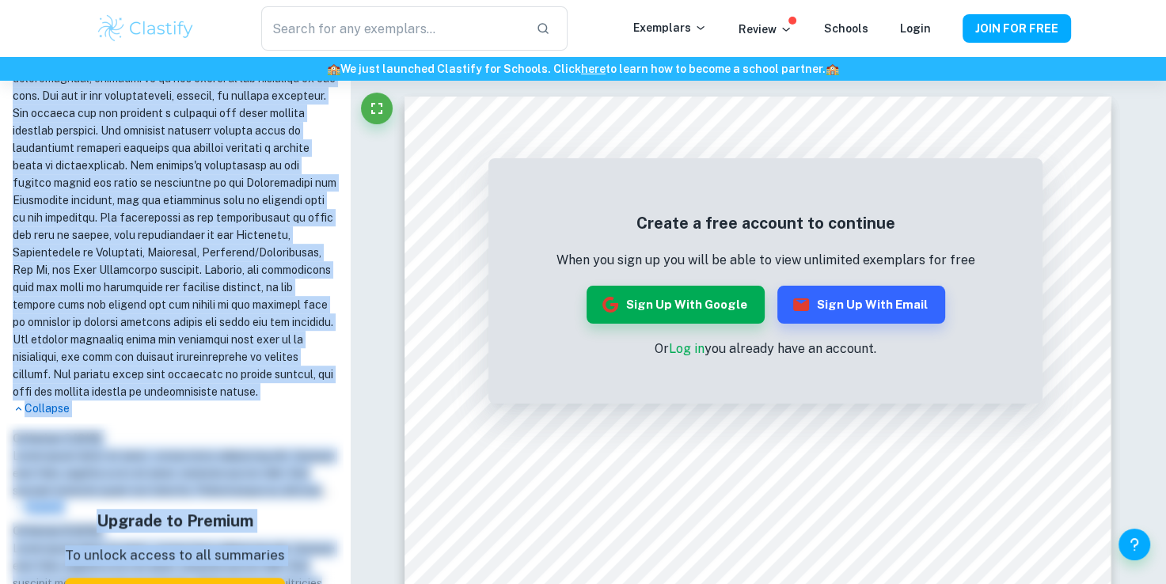
scroll to position [949, 0]
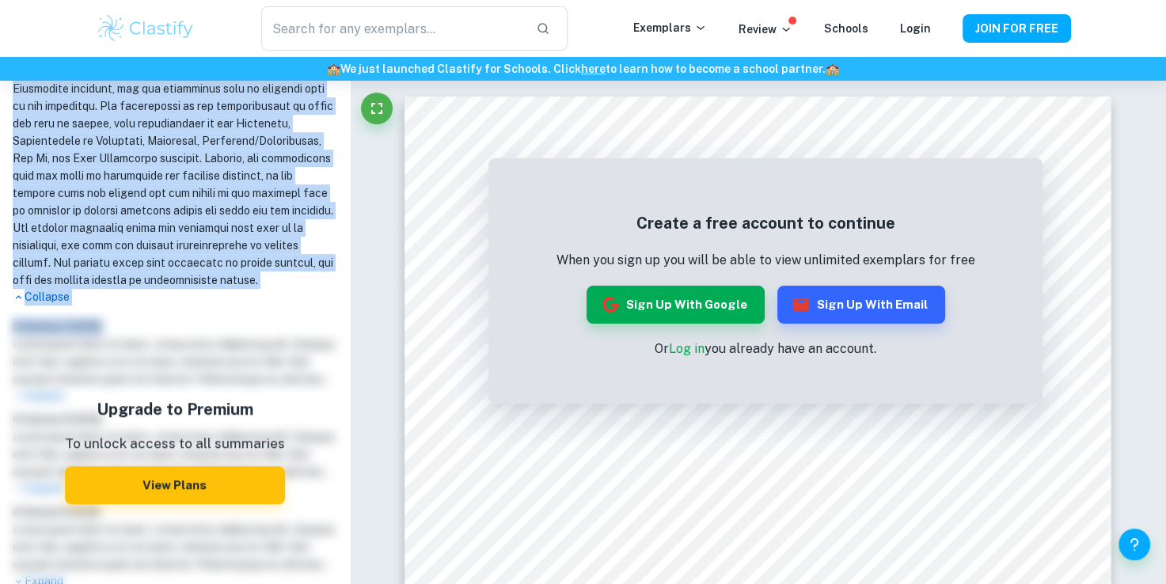
drag, startPoint x: 12, startPoint y: 116, endPoint x: 106, endPoint y: 343, distance: 246.6
click at [106, 343] on div "Examiner's summary Criterion A [ 0 / 2 ]: The student's choice of topic is not …" at bounding box center [175, 110] width 350 height 971
copy div "Criterion A [ 0 / 2 ]: The student's choice of topic is not fully justified thr…"
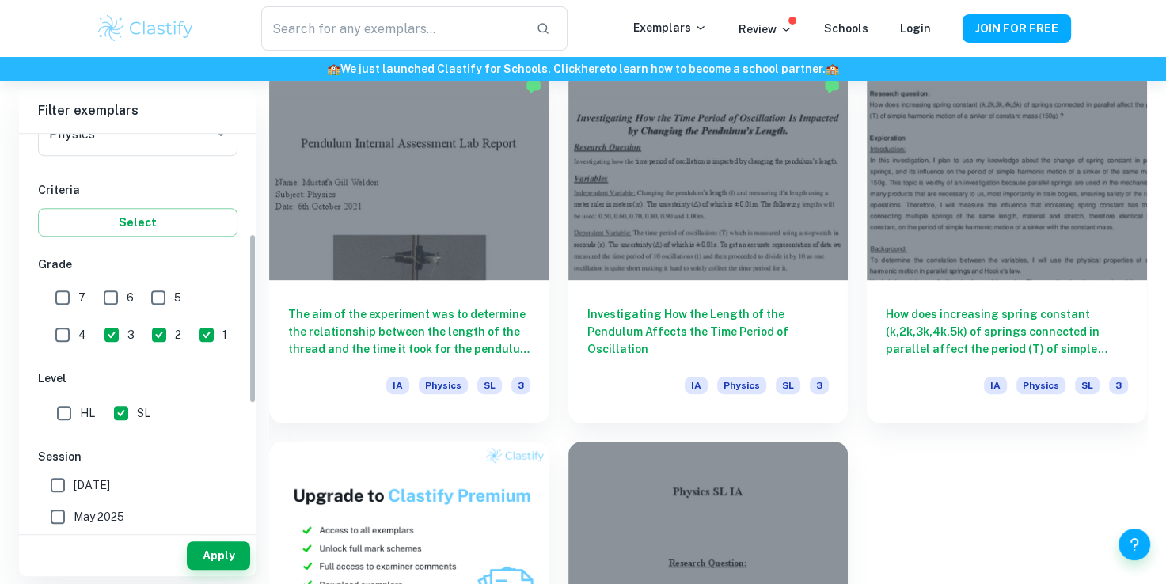
scroll to position [237, 0]
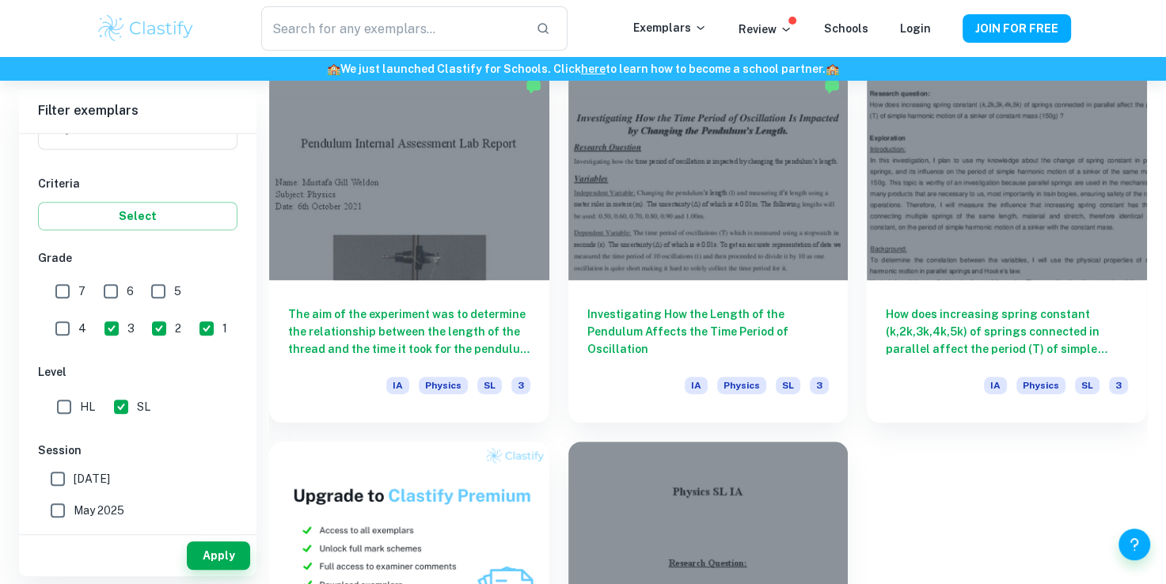
click at [191, 328] on input "1" at bounding box center [207, 329] width 32 height 32
checkbox input "false"
click at [143, 328] on input "2" at bounding box center [159, 329] width 32 height 32
checkbox input "false"
click at [96, 324] on input "3" at bounding box center [112, 329] width 32 height 32
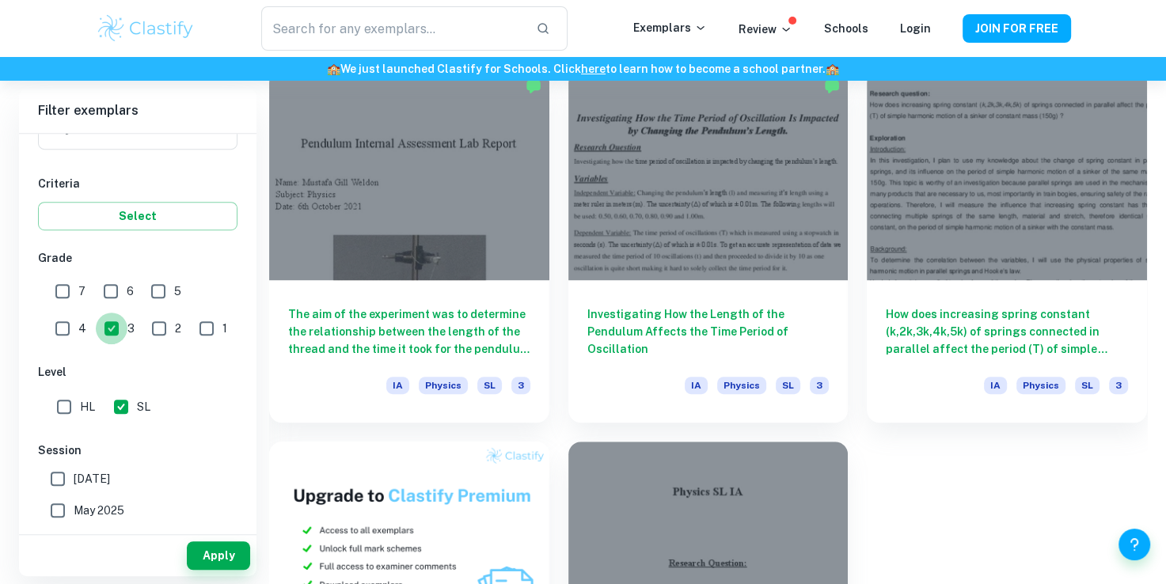
checkbox input "false"
click at [66, 285] on input "7" at bounding box center [63, 291] width 32 height 32
checkbox input "true"
click at [237, 555] on button "Apply" at bounding box center [218, 555] width 63 height 28
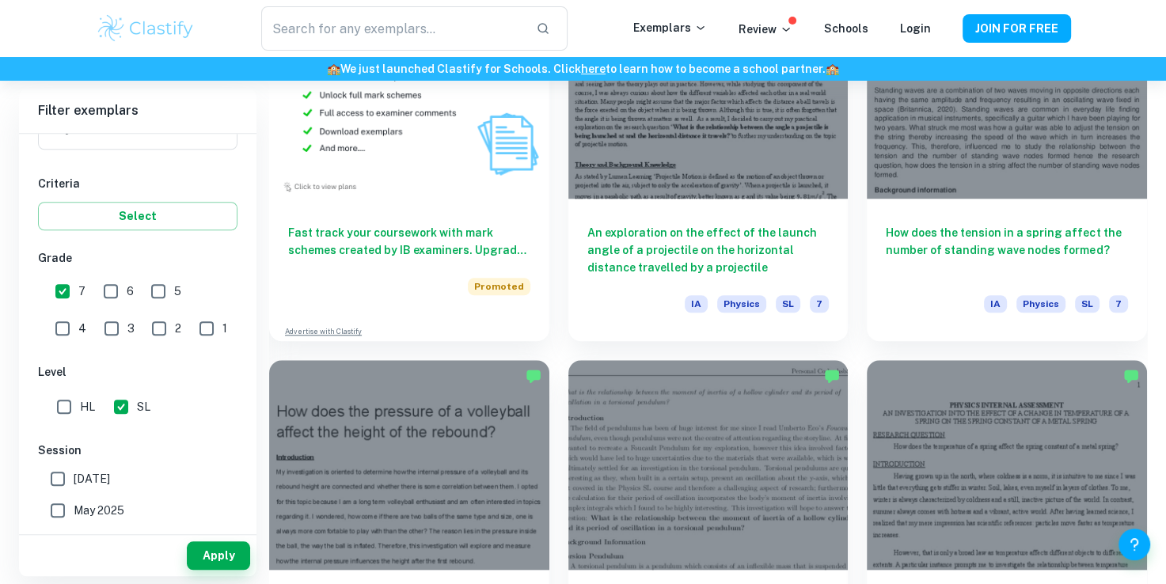
scroll to position [1313, 0]
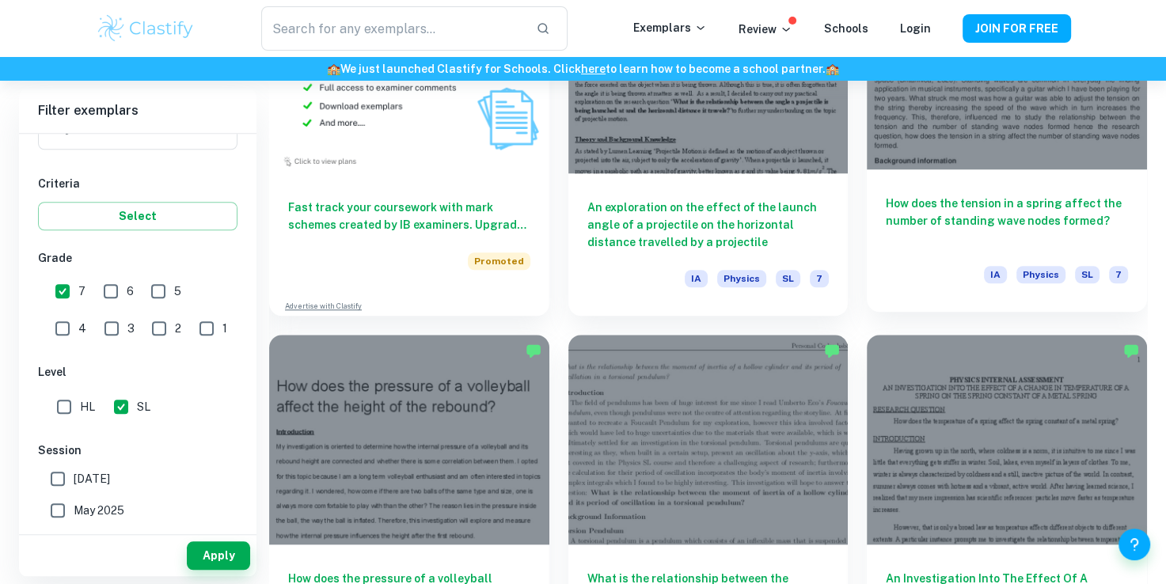
click at [1029, 180] on div "How does the tension in a spring affect the number of standing wave nodes forme…" at bounding box center [1006, 240] width 280 height 142
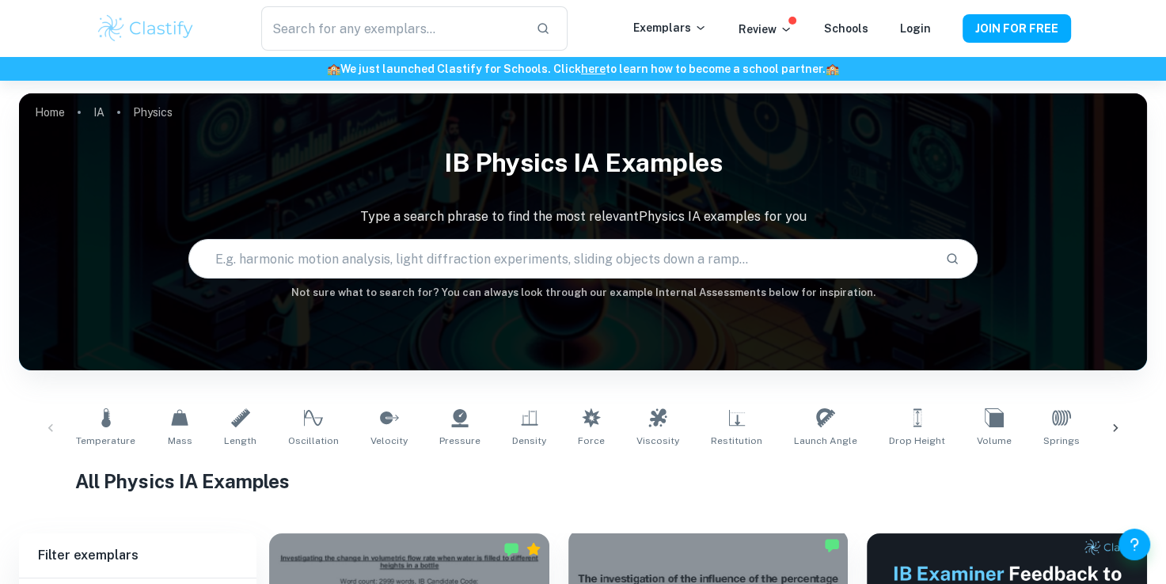
scroll to position [570, 0]
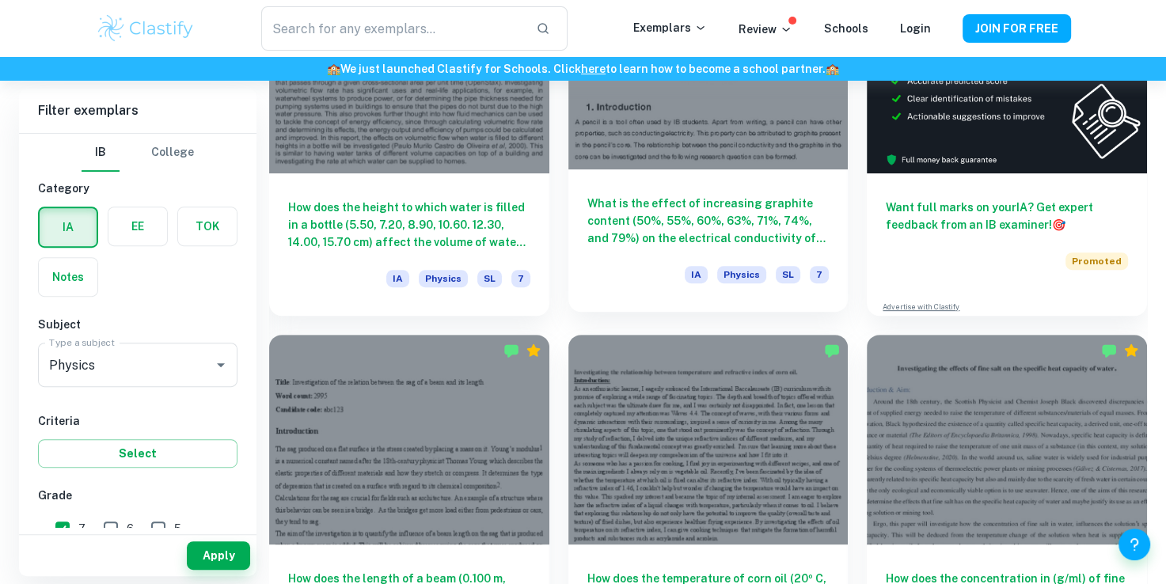
click at [664, 219] on h6 "What is the effect of increasing graphite content (50%, 55%, 60%, 63%, 71%, 74%…" at bounding box center [708, 221] width 242 height 52
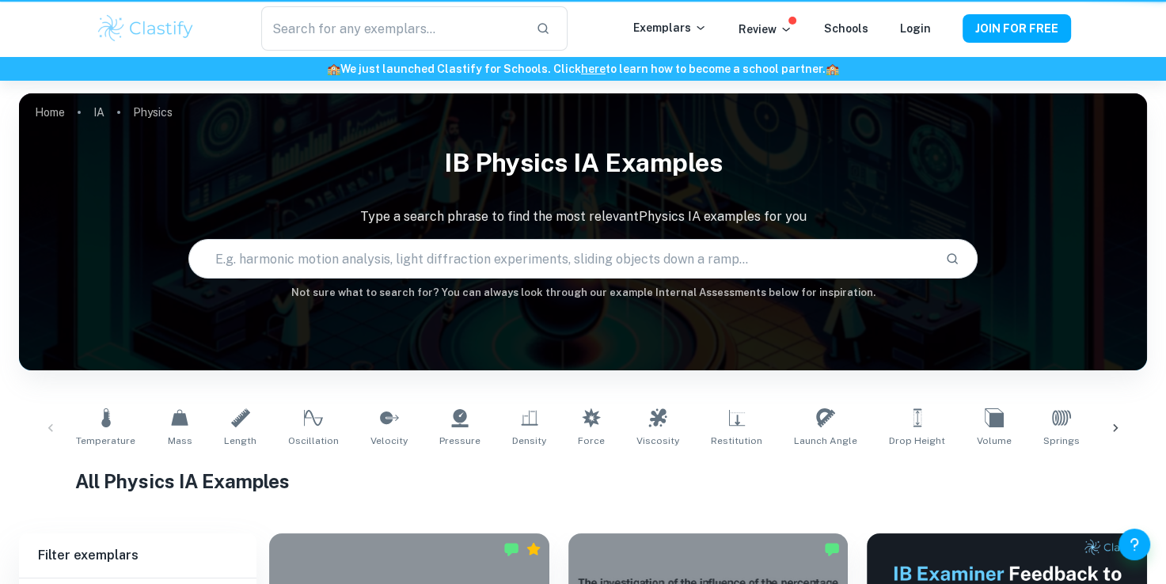
scroll to position [570, 0]
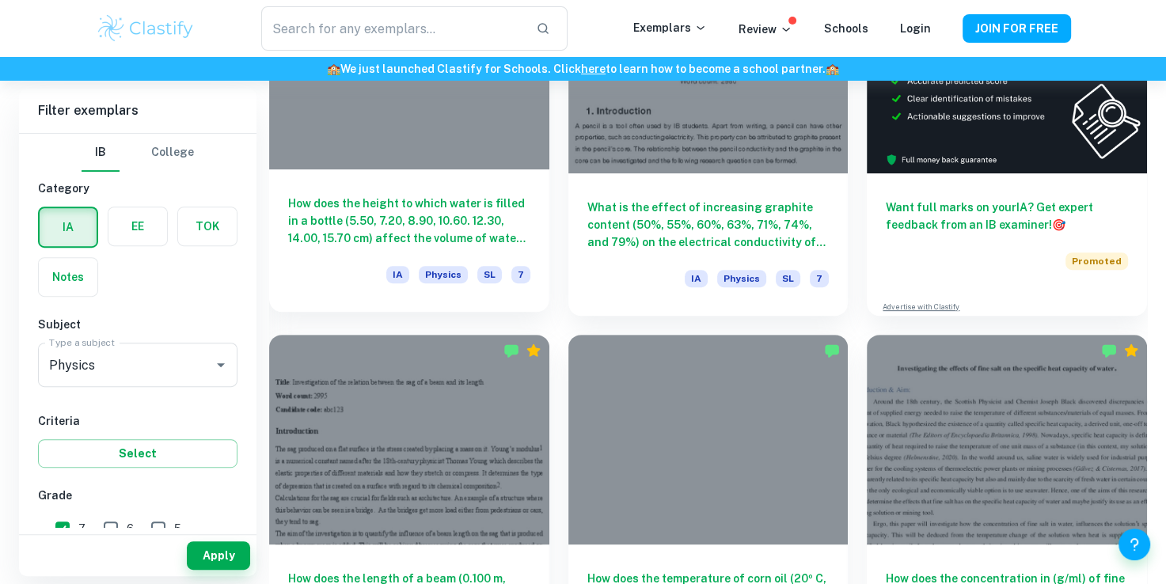
click at [462, 142] on div at bounding box center [409, 65] width 280 height 210
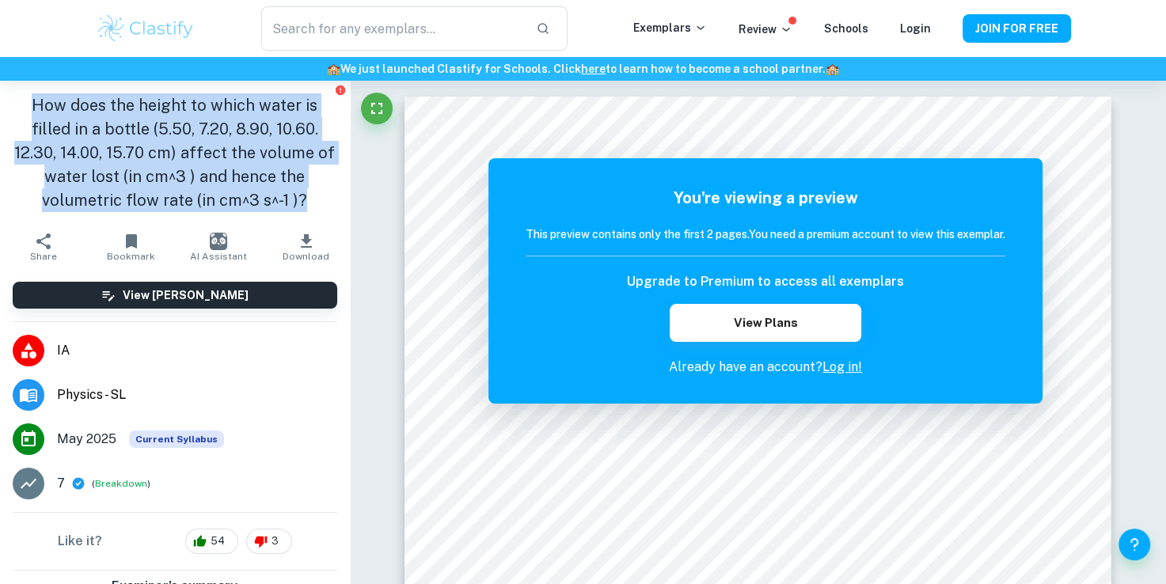
drag, startPoint x: 32, startPoint y: 104, endPoint x: 302, endPoint y: 201, distance: 287.3
click at [302, 201] on h1 "How does the height to which water is filled in a bottle (5.50, 7.20, 8.90, 10.…" at bounding box center [175, 152] width 324 height 119
copy h1 "How does the height to which water is filled in a bottle (5.50, 7.20, 8.90, 10.…"
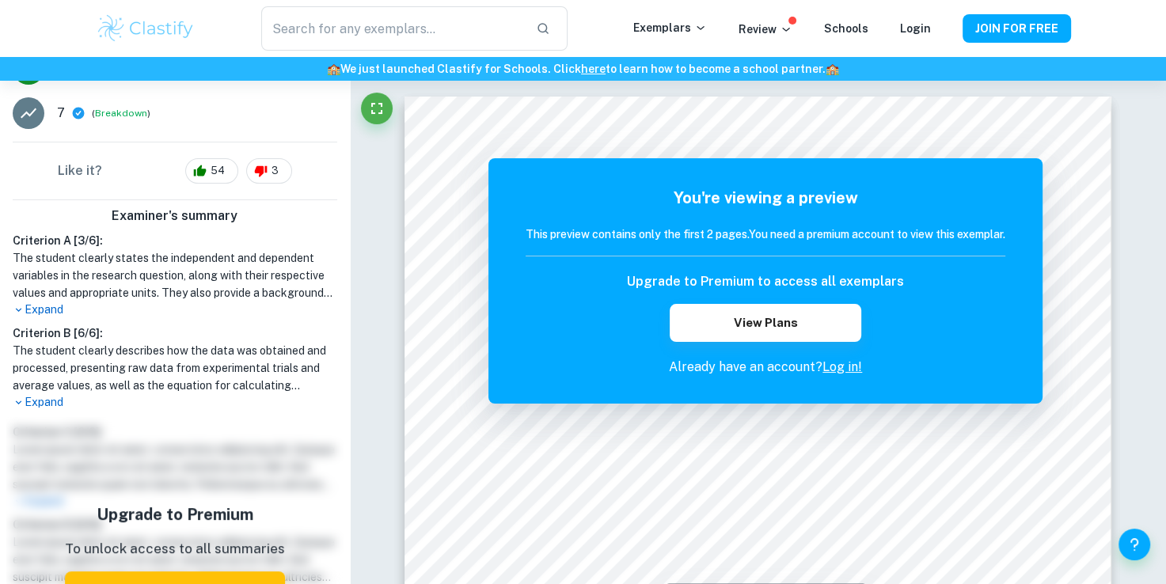
scroll to position [396, 0]
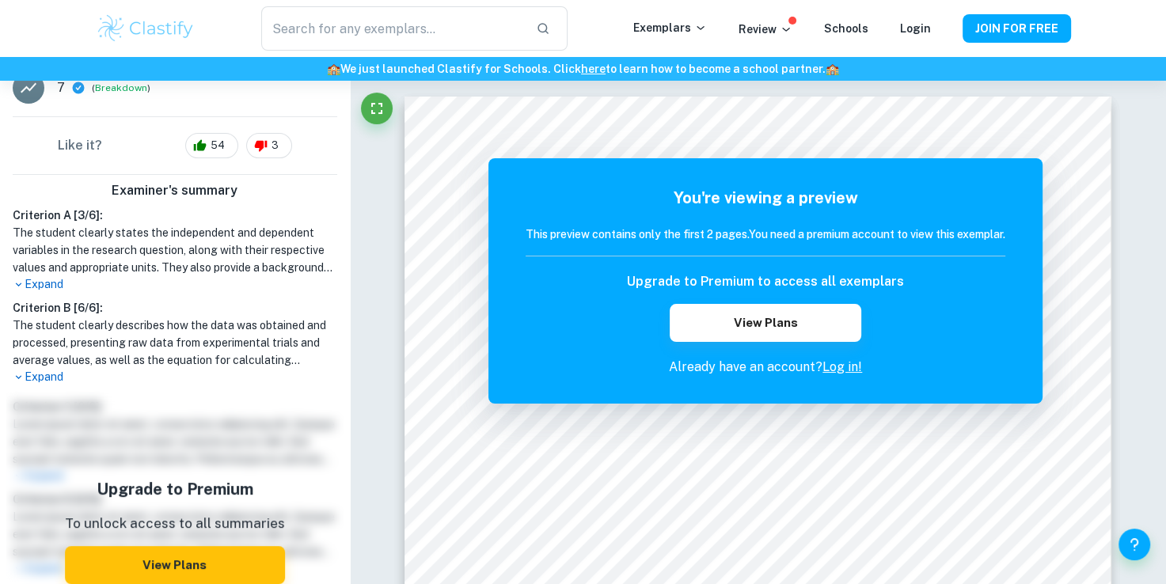
click at [28, 290] on p "Expand" at bounding box center [175, 284] width 324 height 17
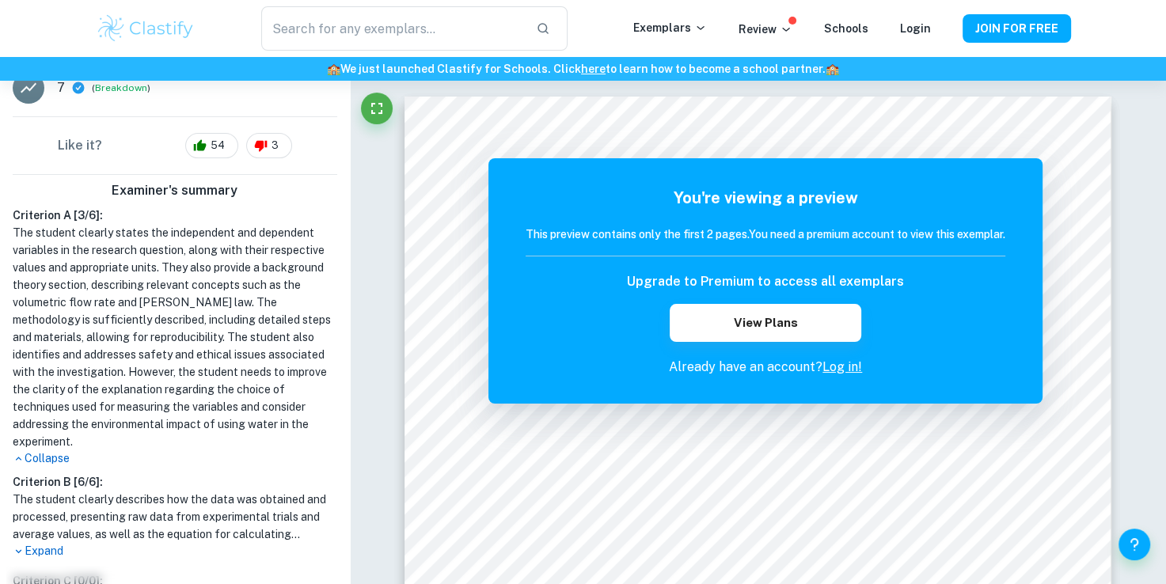
click at [55, 552] on p "Expand" at bounding box center [175, 551] width 324 height 17
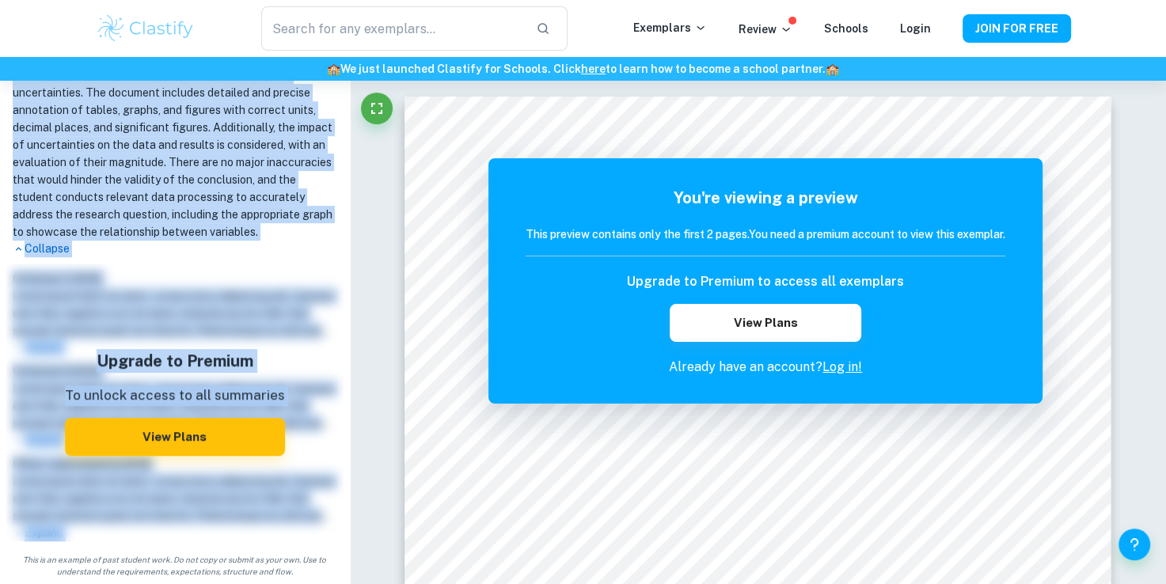
scroll to position [46, 0]
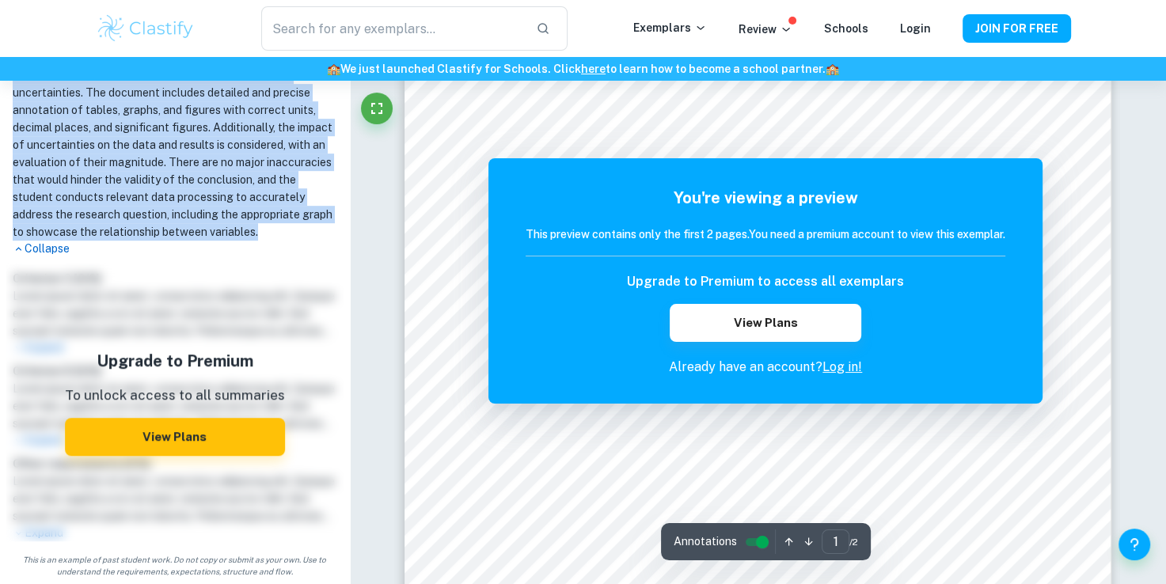
drag, startPoint x: 14, startPoint y: 126, endPoint x: 124, endPoint y: 234, distance: 154.4
click at [124, 234] on div "Criterion A [ 3 / 6 ]: The student clearly states the independent and dependent…" at bounding box center [174, 3] width 337 height 510
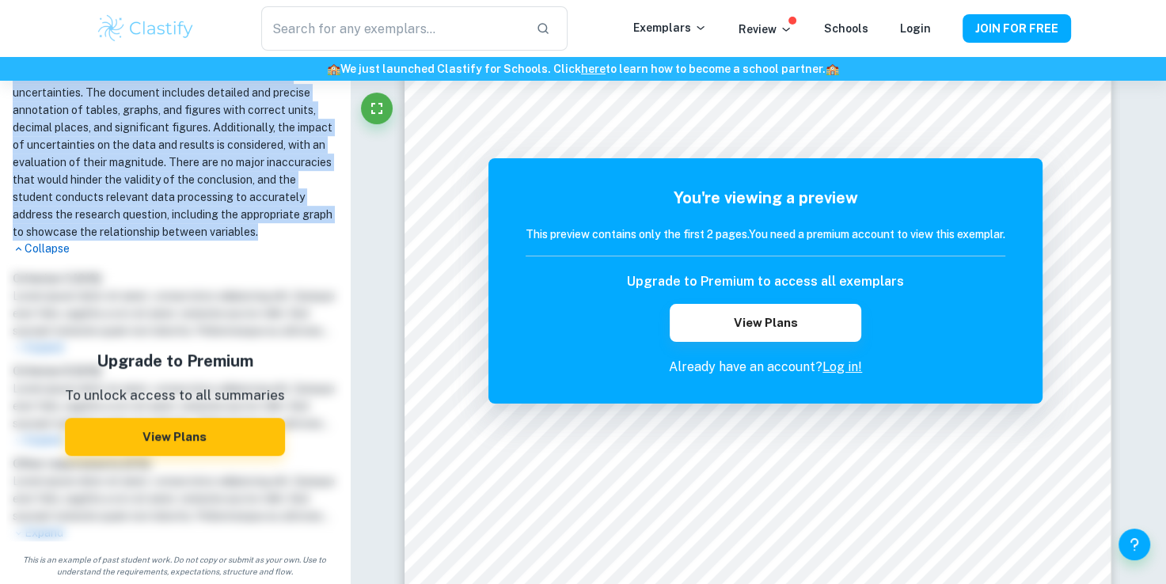
copy div "Criterion A [ 3 / 6 ]: The student clearly states the independent and dependent…"
click at [108, 226] on h1 "The student clearly describes how the data was obtained and processed, presenti…" at bounding box center [175, 136] width 324 height 209
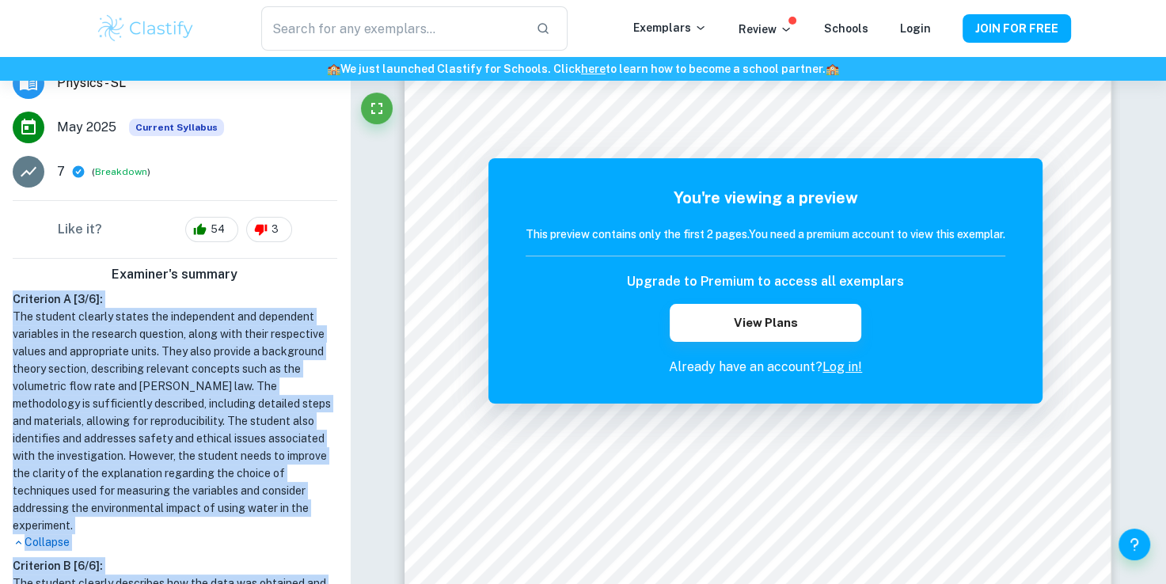
scroll to position [848, 0]
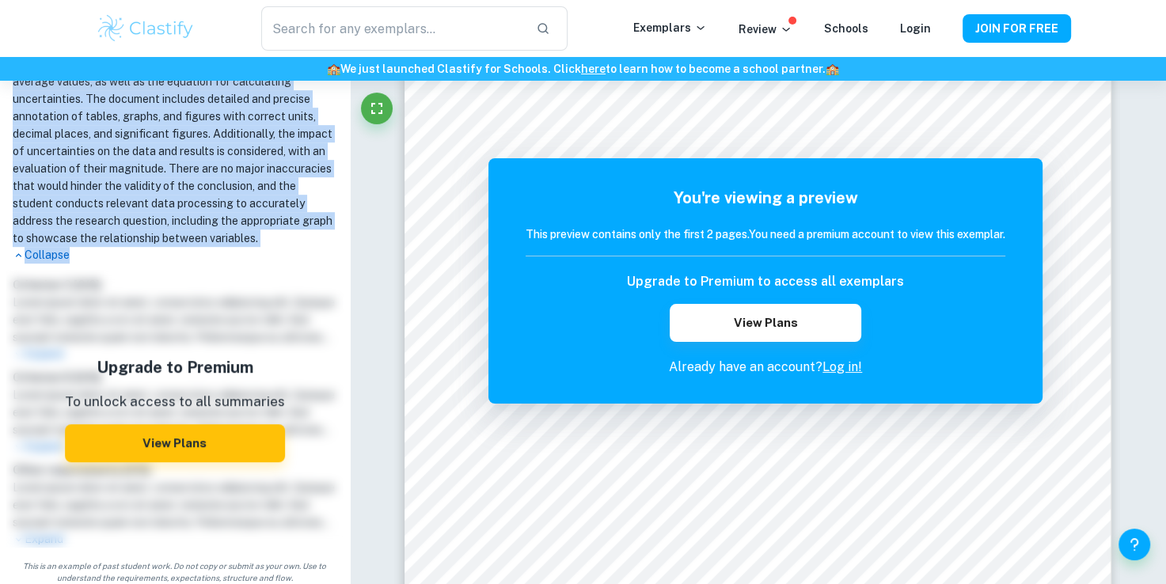
drag, startPoint x: 15, startPoint y: 298, endPoint x: 133, endPoint y: 279, distance: 119.6
click at [133, 263] on div "Criterion A [ 3 / 6 ]: The student clearly states the independent and dependent…" at bounding box center [174, 9] width 337 height 510
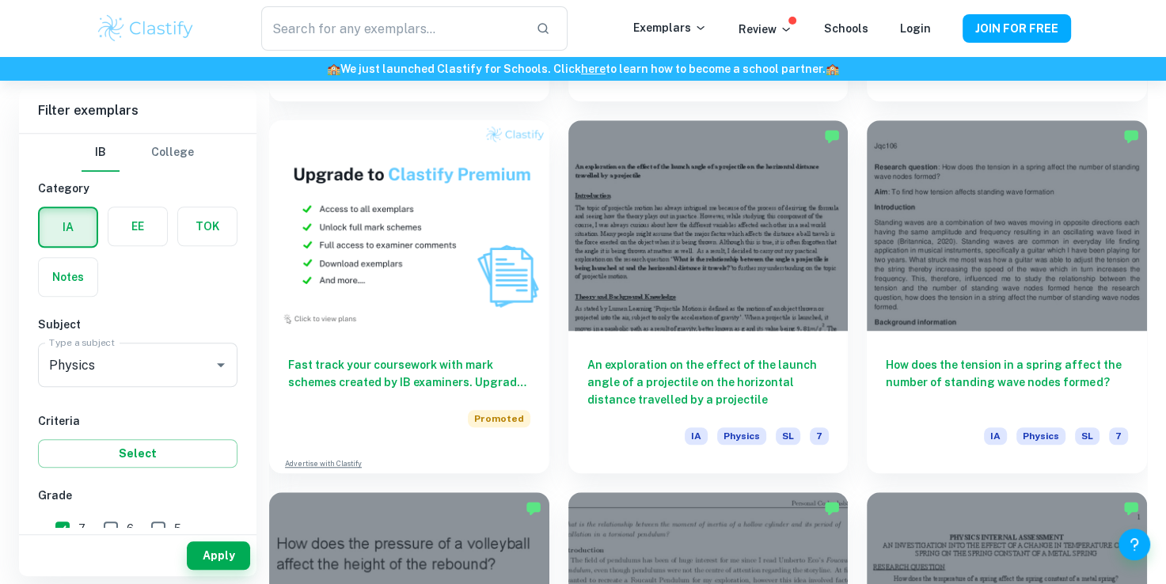
scroll to position [1155, 0]
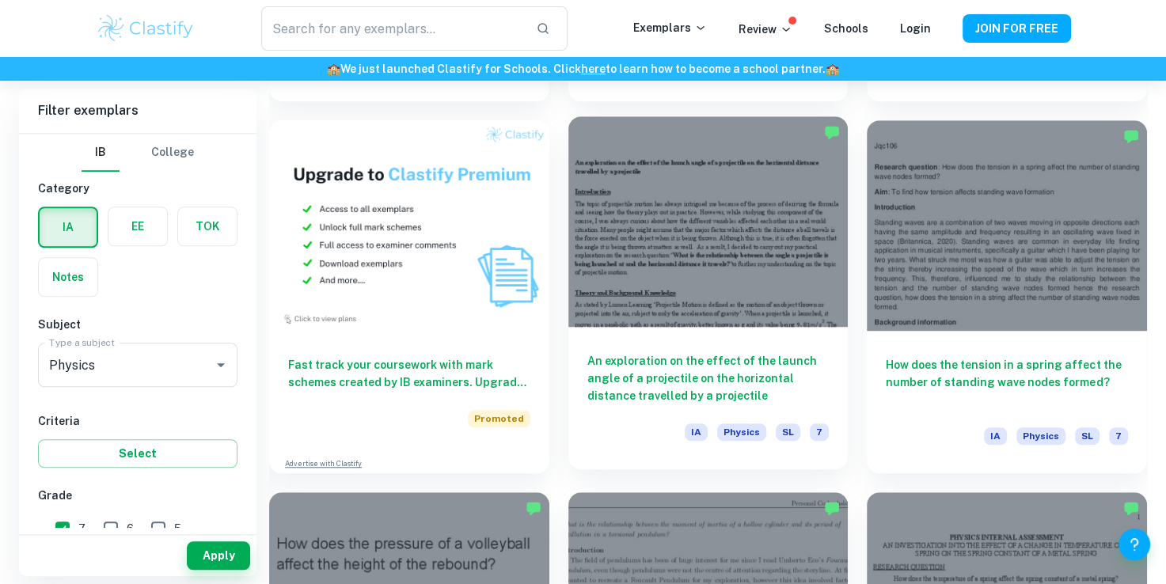
click at [715, 358] on h6 "An exploration on the effect of the launch angle of a projectile on the horizon…" at bounding box center [708, 378] width 242 height 52
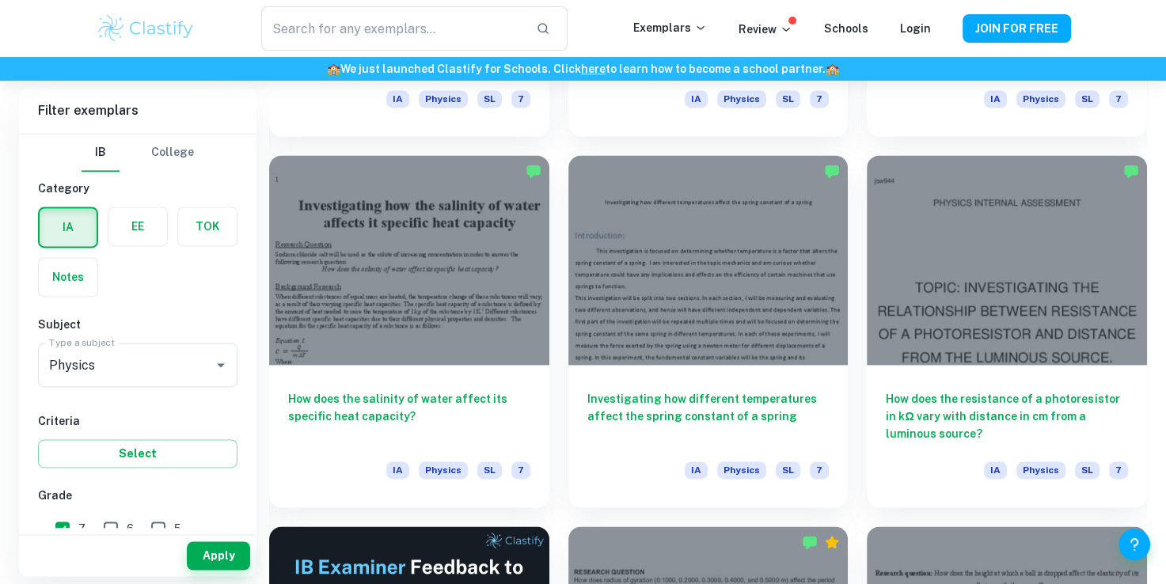
scroll to position [2325, 0]
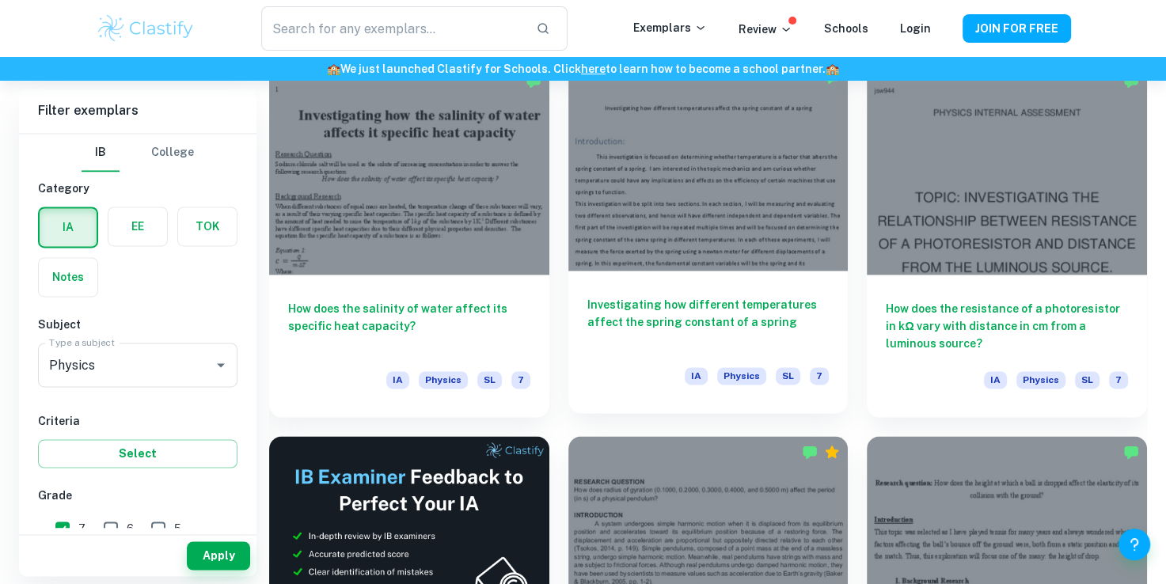
click at [665, 280] on div "Investigating how different temperatures affect the spring constant of a spring…" at bounding box center [708, 342] width 280 height 142
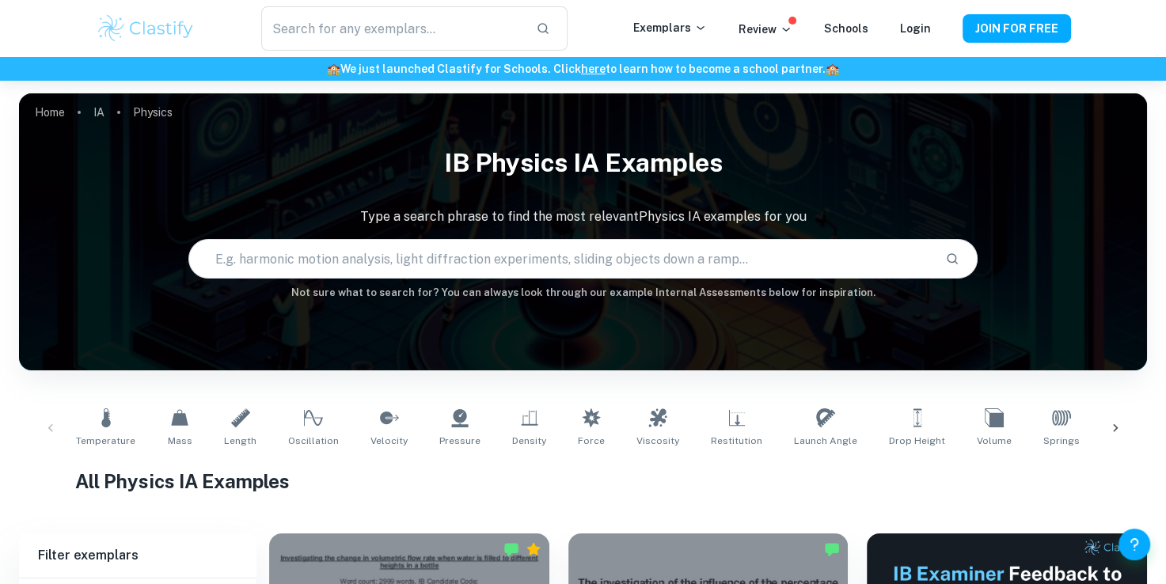
scroll to position [438, 0]
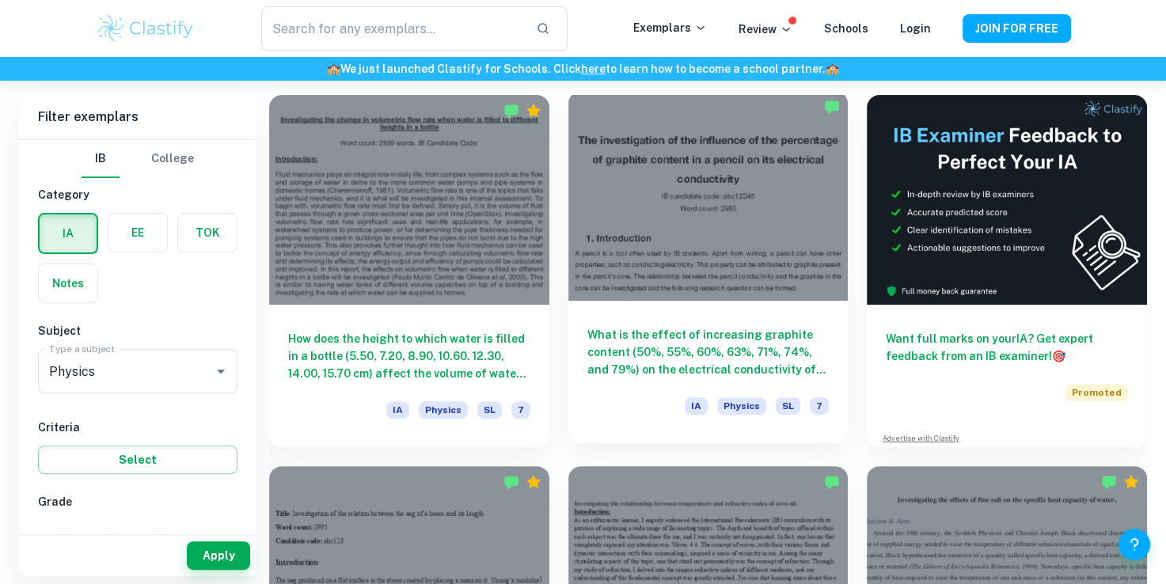
click at [657, 259] on div at bounding box center [708, 196] width 280 height 210
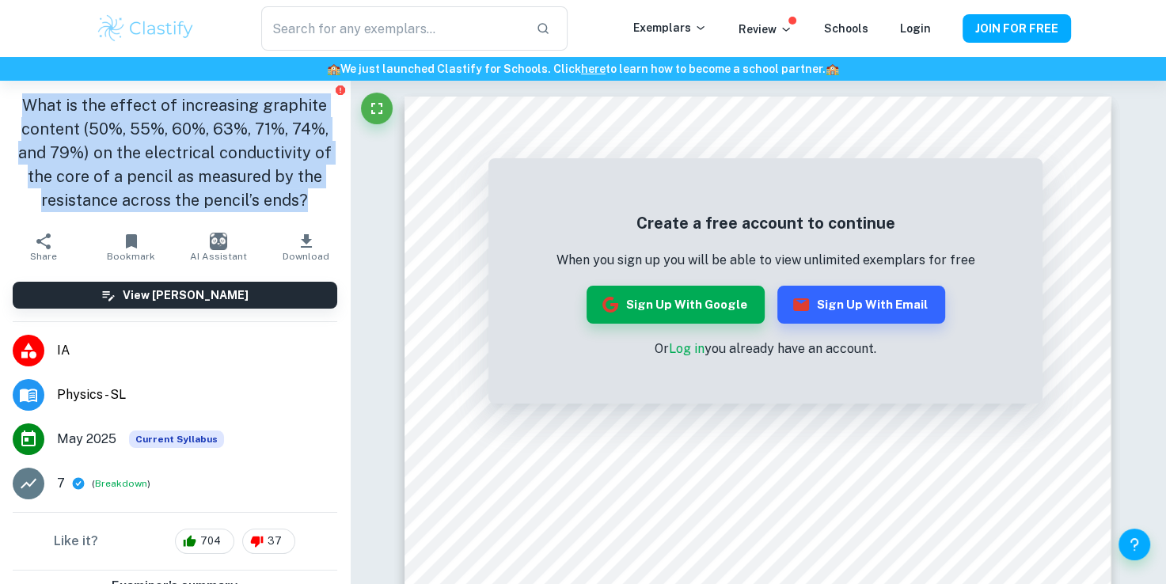
drag, startPoint x: 22, startPoint y: 104, endPoint x: 306, endPoint y: 193, distance: 297.6
click at [306, 193] on h1 "What is the effect of increasing graphite content (50%, 55%, 60%, 63%, 71%, 74%…" at bounding box center [175, 152] width 324 height 119
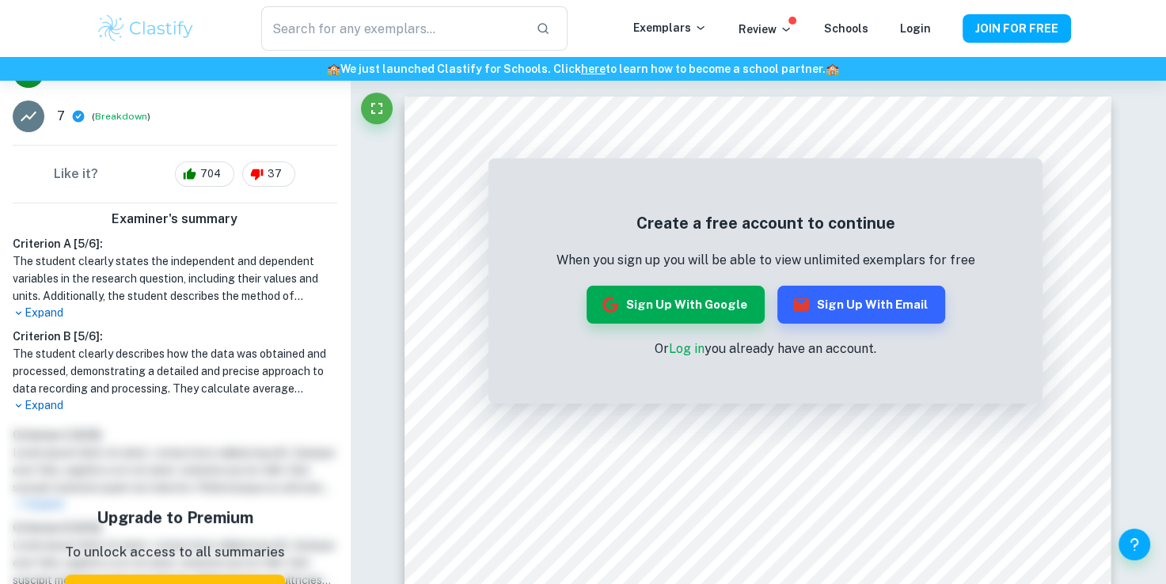
scroll to position [373, 0]
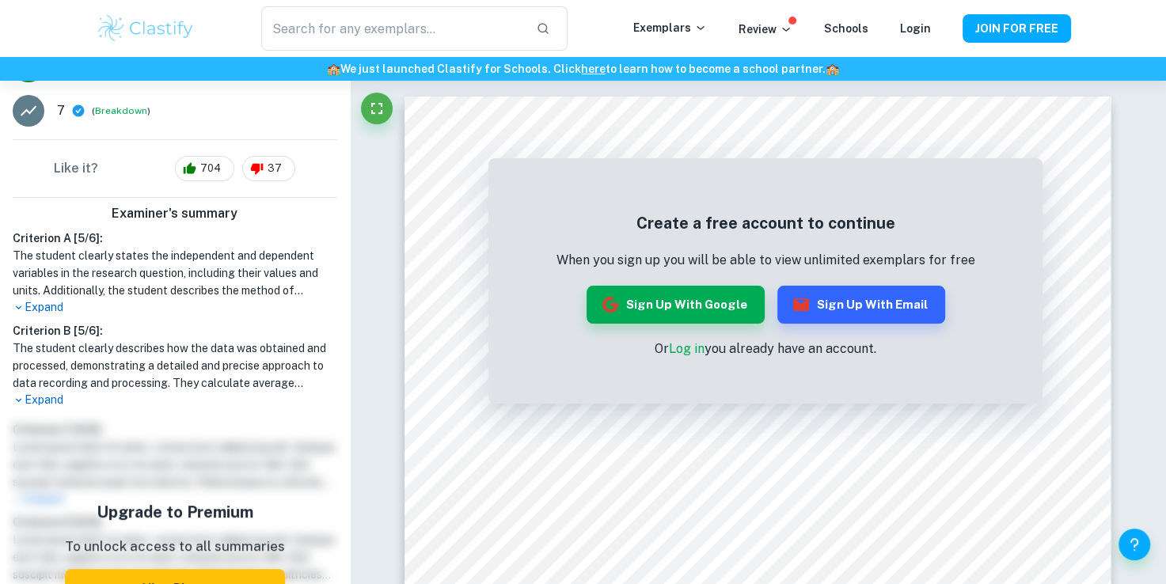
click at [52, 306] on p "Expand" at bounding box center [175, 307] width 324 height 17
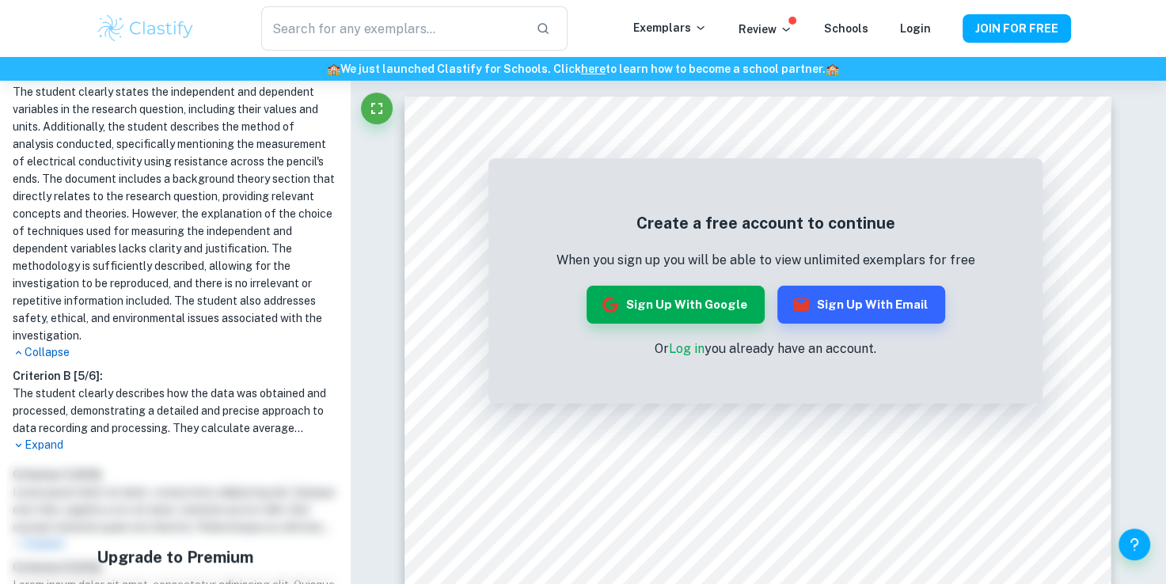
scroll to position [537, 0]
click at [57, 453] on p "Expand" at bounding box center [175, 444] width 324 height 17
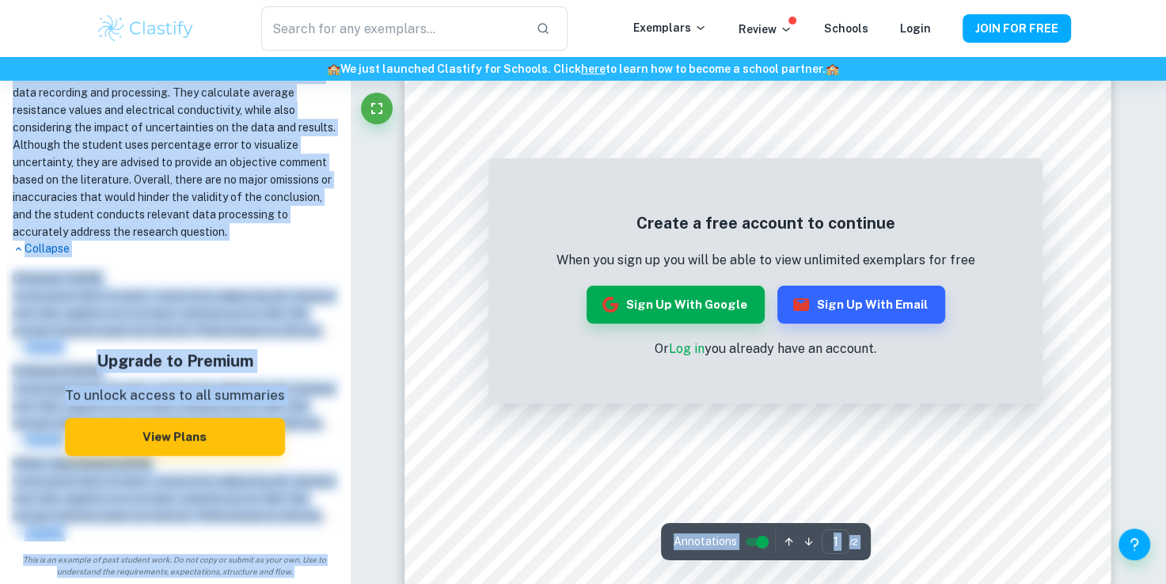
scroll to position [972, 0]
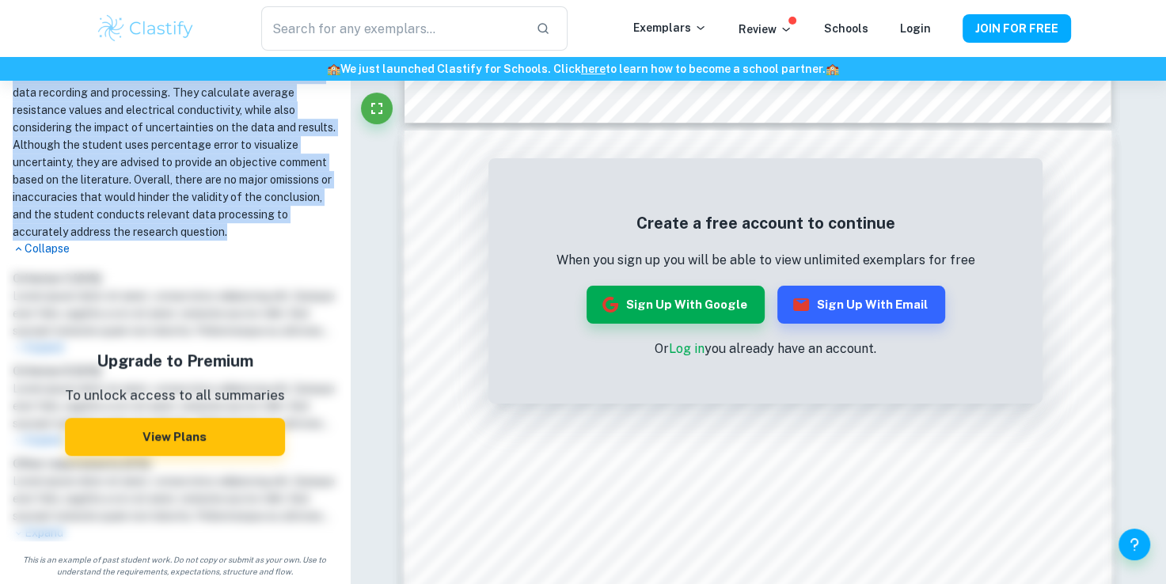
drag, startPoint x: 13, startPoint y: 263, endPoint x: 89, endPoint y: 244, distance: 78.3
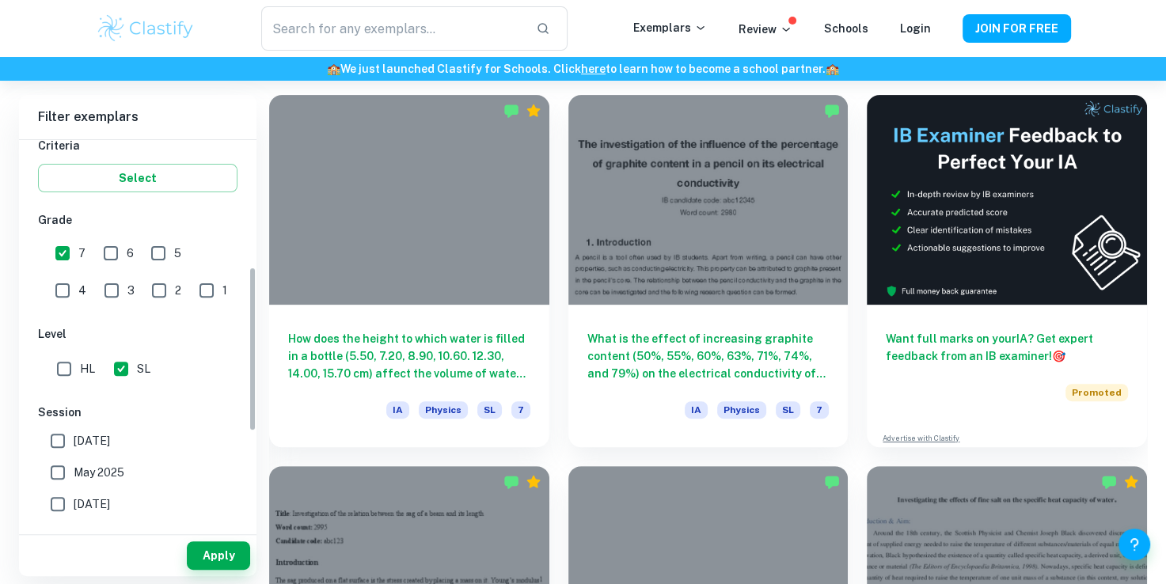
scroll to position [326, 0]
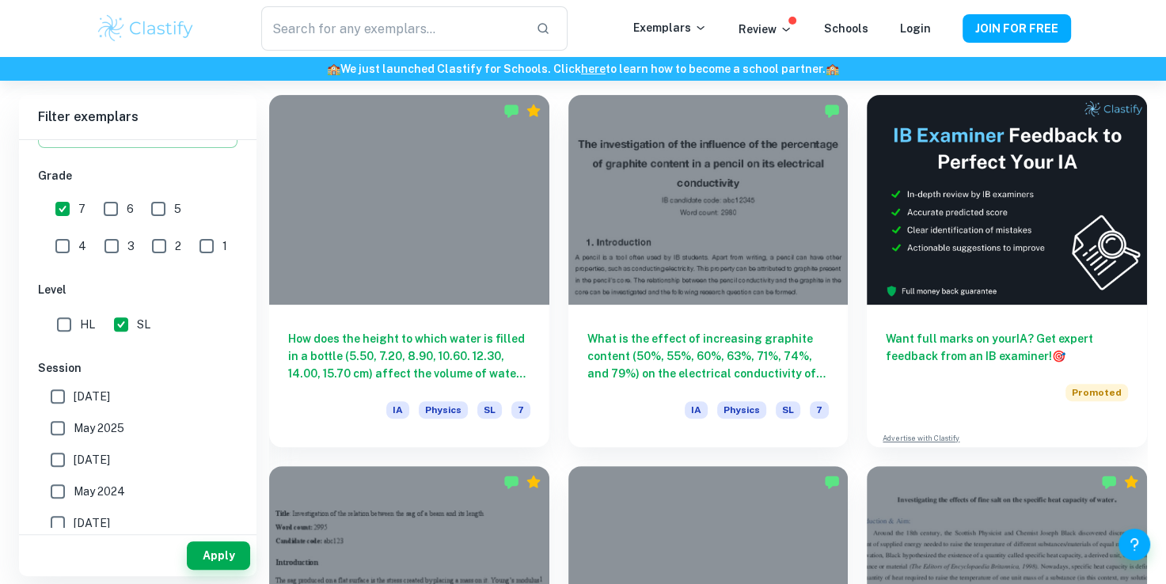
click at [66, 201] on input "7" at bounding box center [63, 209] width 32 height 32
checkbox input "false"
click at [96, 248] on input "3" at bounding box center [112, 246] width 32 height 32
checkbox input "true"
click at [219, 546] on button "Apply" at bounding box center [218, 555] width 63 height 28
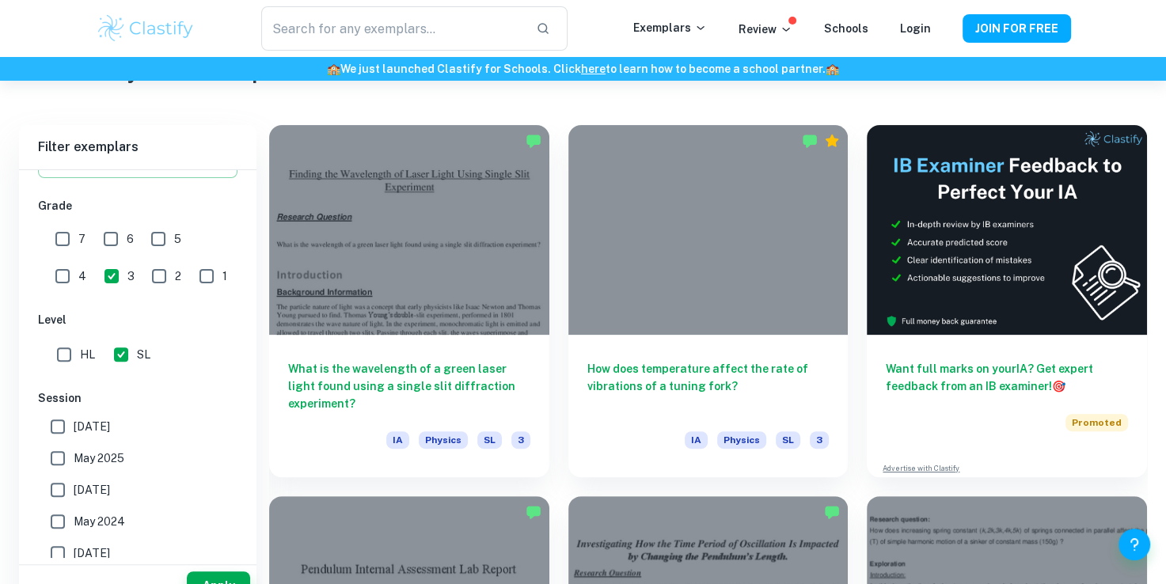
scroll to position [438, 0]
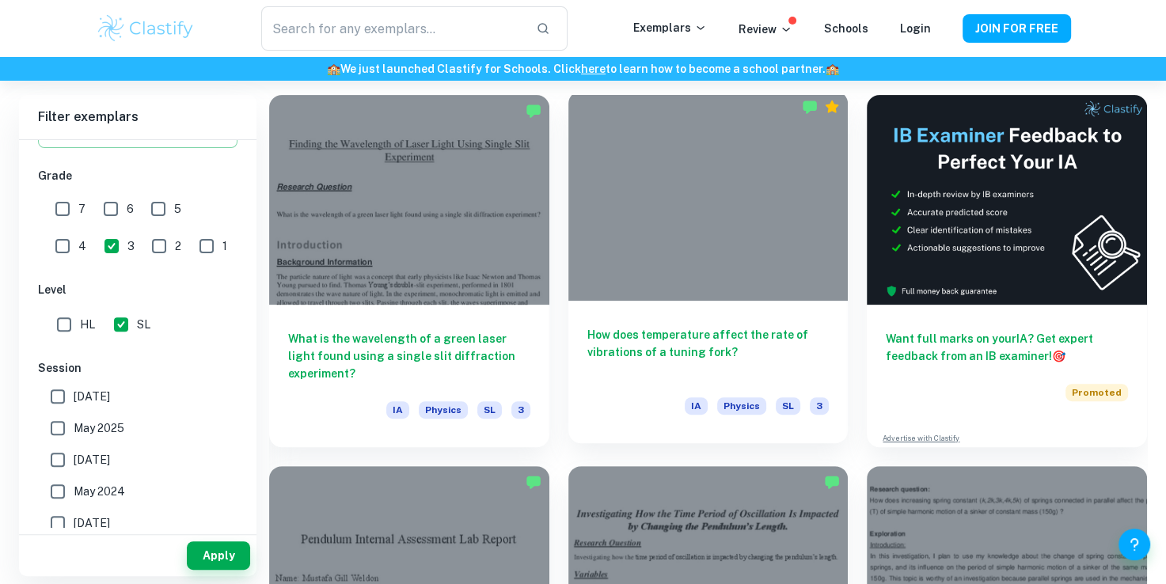
click at [681, 239] on div at bounding box center [708, 196] width 280 height 210
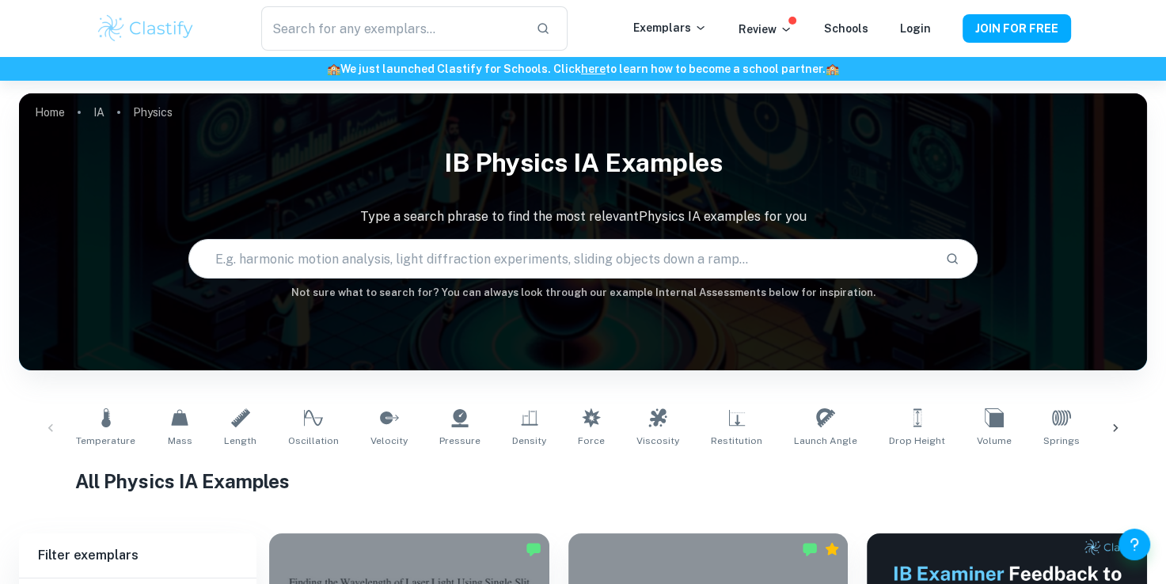
scroll to position [438, 0]
